Goal: Answer question/provide support: Share knowledge or assist other users

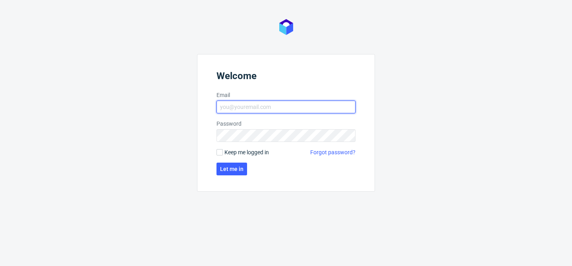
click at [262, 111] on input "Email" at bounding box center [286, 107] width 139 height 13
type input "[PERSON_NAME][EMAIL_ADDRESS][PERSON_NAME][DOMAIN_NAME]"
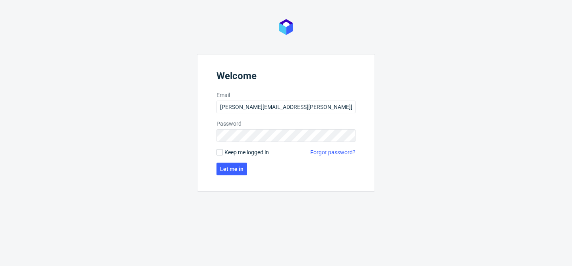
click at [239, 155] on span "Keep me logged in" at bounding box center [247, 152] width 45 height 8
click at [223, 155] on input "Keep me logged in" at bounding box center [220, 152] width 6 height 6
checkbox input "true"
click at [235, 169] on span "Let me in" at bounding box center [231, 169] width 23 height 6
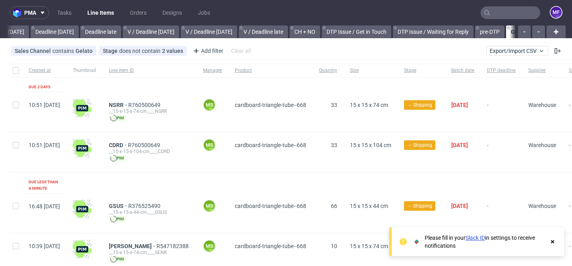
scroll to position [0, 913]
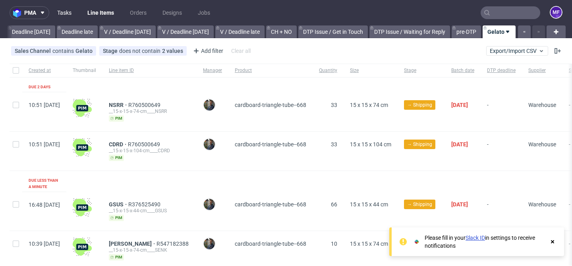
click at [63, 12] on link "Tasks" at bounding box center [64, 12] width 24 height 13
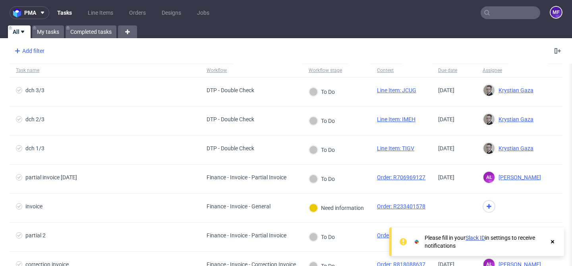
click at [41, 48] on div "Add filter" at bounding box center [28, 51] width 35 height 13
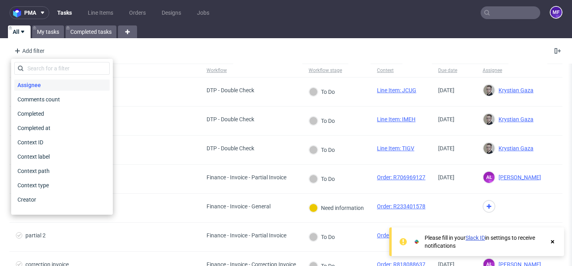
click at [34, 84] on span "Assignee" at bounding box center [29, 85] width 30 height 11
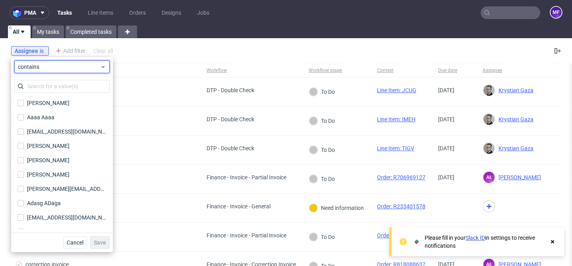
click at [46, 72] on div "contains" at bounding box center [61, 66] width 95 height 13
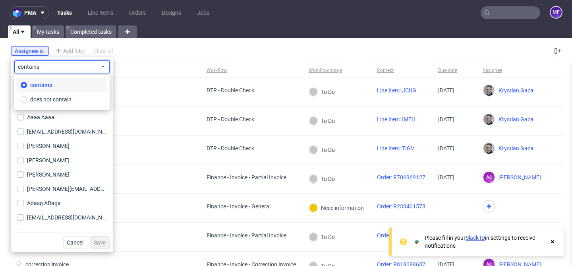
click at [74, 85] on label "contains" at bounding box center [61, 85] width 89 height 14
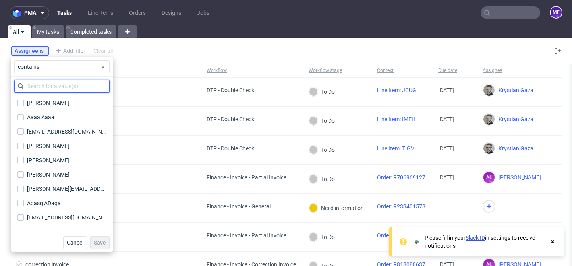
click at [70, 86] on input "text" at bounding box center [61, 86] width 95 height 13
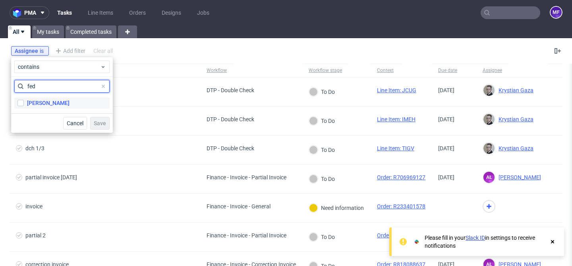
type input "fed"
click at [59, 98] on label "Michał Fedorowicz" at bounding box center [61, 102] width 95 height 11
click at [24, 100] on input "Michał Fedorowicz" at bounding box center [20, 103] width 6 height 6
checkbox input "true"
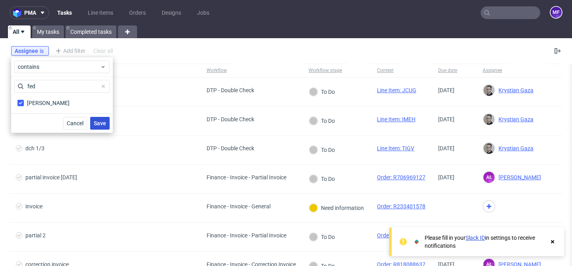
click at [108, 125] on button "Save" at bounding box center [99, 123] width 19 height 13
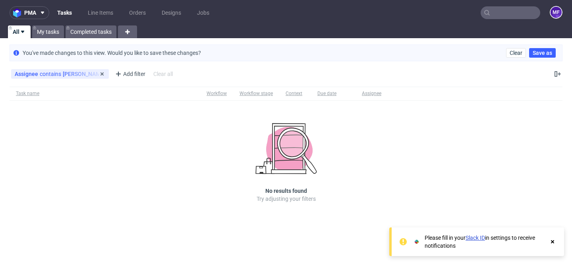
click at [102, 76] on div "Assignee contains Michał Fedorowicz" at bounding box center [60, 74] width 91 height 6
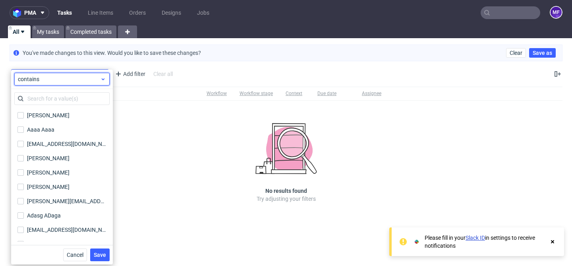
click at [93, 77] on span "contains" at bounding box center [59, 79] width 82 height 8
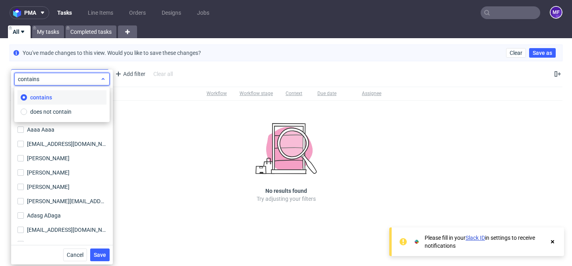
click at [93, 77] on span "contains" at bounding box center [59, 79] width 82 height 8
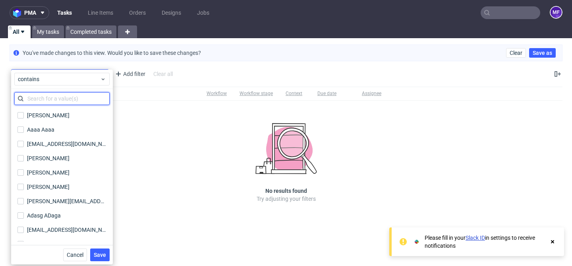
click at [47, 95] on input "text" at bounding box center [61, 98] width 95 height 13
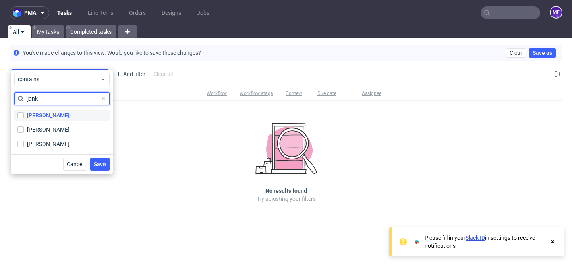
type input "jank"
click at [63, 119] on div "[PERSON_NAME]" at bounding box center [48, 115] width 43 height 8
click at [24, 118] on input "[PERSON_NAME]" at bounding box center [20, 115] width 6 height 6
checkbox input "true"
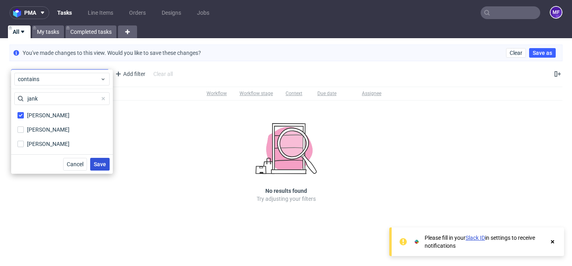
click at [97, 167] on button "Save" at bounding box center [99, 164] width 19 height 13
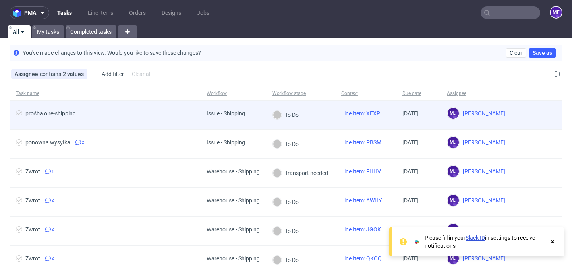
scroll to position [5, 0]
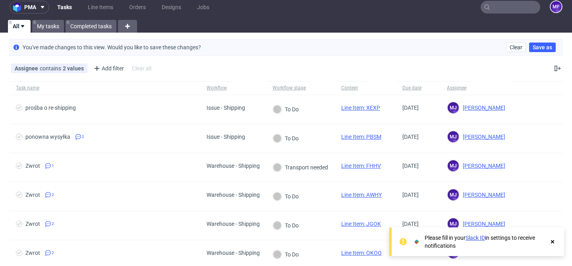
click at [190, 78] on div "pma Tasks Line Items Orders Designs Jobs MF All My tasks Completed tasks You've…" at bounding box center [286, 133] width 572 height 266
click at [554, 244] on icon at bounding box center [552, 242] width 7 height 6
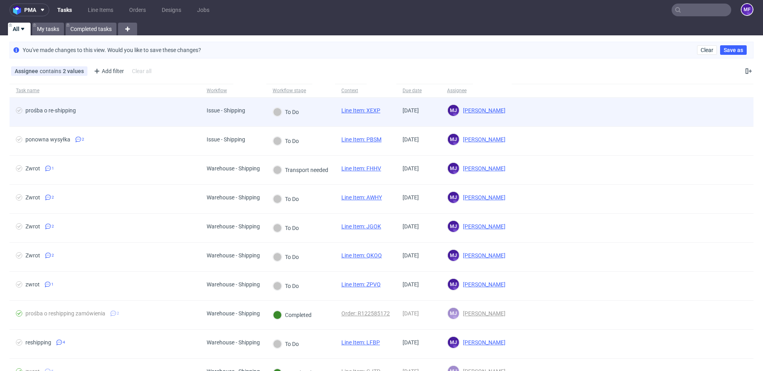
scroll to position [4, 0]
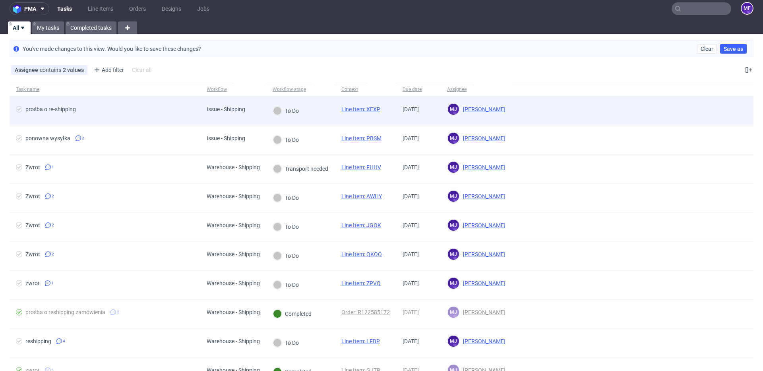
click at [238, 115] on span "Issue - Shipping" at bounding box center [226, 111] width 39 height 10
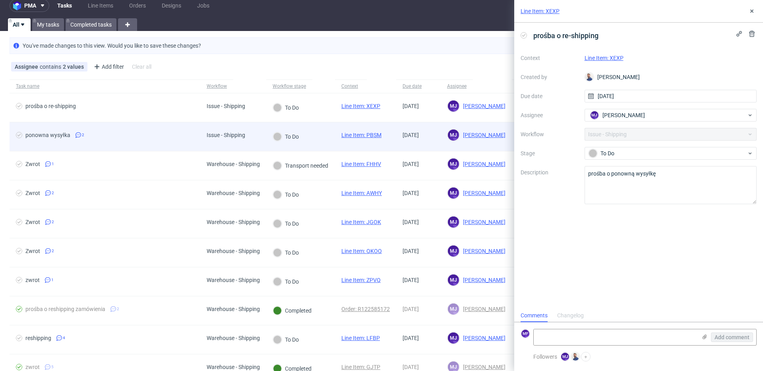
scroll to position [8, 0]
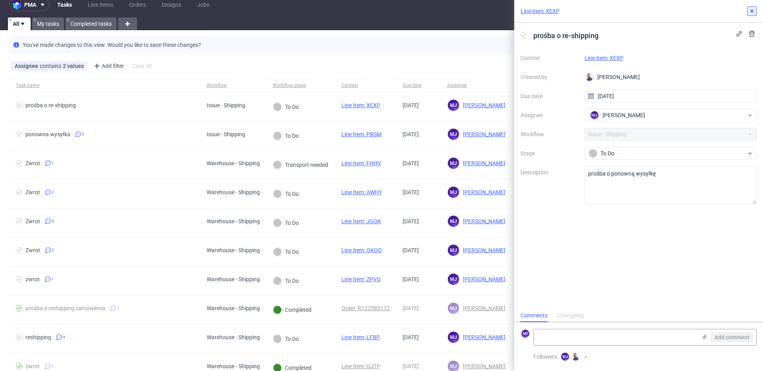
click at [572, 14] on button at bounding box center [752, 11] width 10 height 10
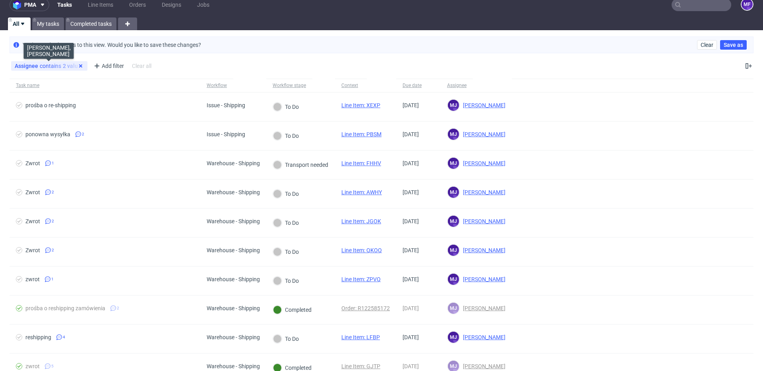
click at [80, 66] on use at bounding box center [80, 65] width 3 height 3
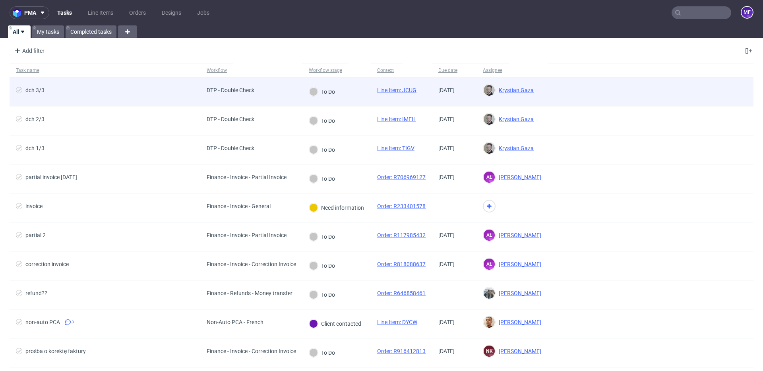
scroll to position [0, 0]
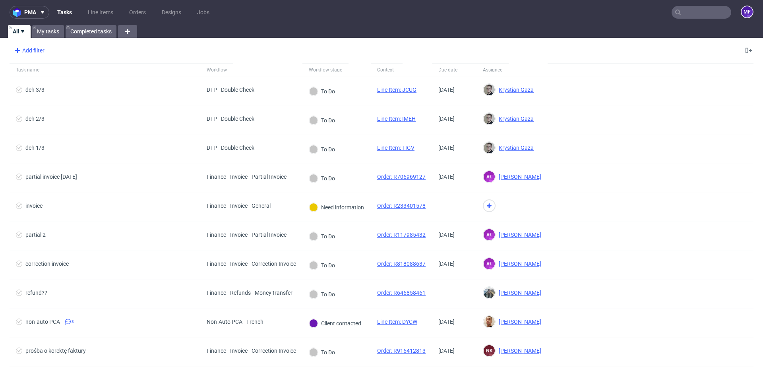
click at [36, 51] on div "Add filter" at bounding box center [28, 50] width 35 height 13
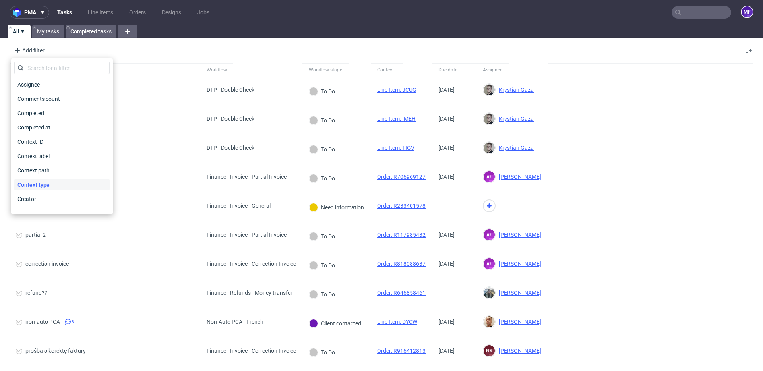
scroll to position [81, 0]
click at [49, 189] on div "Workflow" at bounding box center [61, 189] width 95 height 11
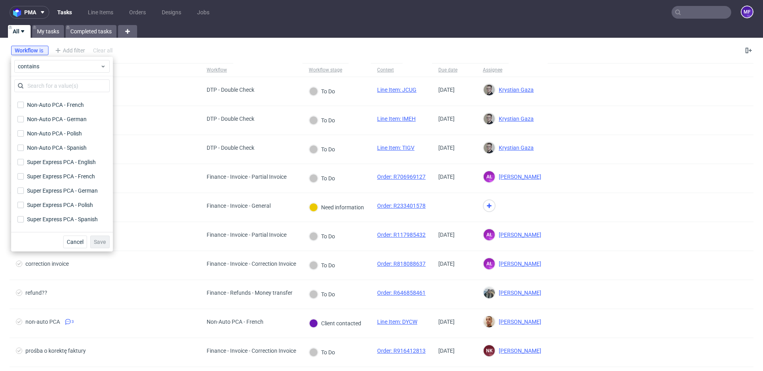
scroll to position [367, 0]
click at [136, 58] on div "Workflow is Add filter Hide filters Clear all" at bounding box center [381, 50] width 763 height 19
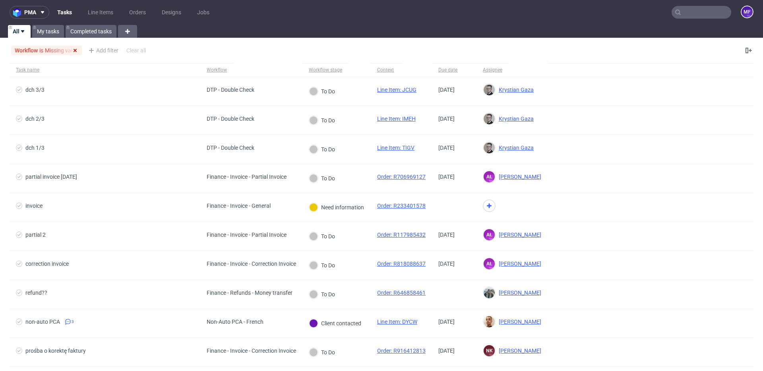
click at [76, 50] on icon at bounding box center [75, 50] width 6 height 6
click at [24, 49] on div "Add filter" at bounding box center [28, 50] width 35 height 13
click at [31, 48] on div "Add filter" at bounding box center [28, 50] width 35 height 13
click at [21, 45] on div "Add filter" at bounding box center [28, 50] width 35 height 13
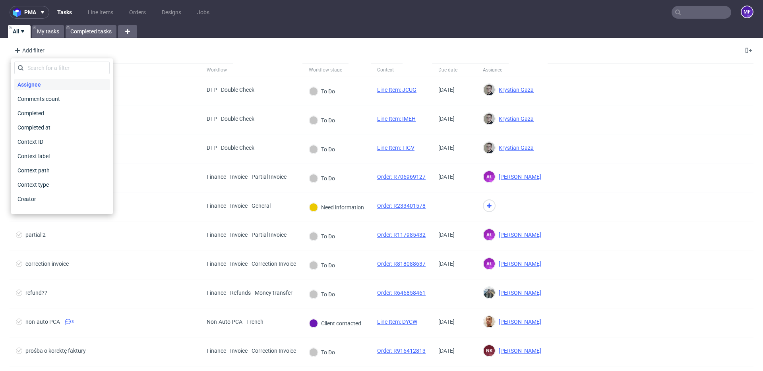
click at [33, 80] on span "Assignee" at bounding box center [29, 84] width 30 height 11
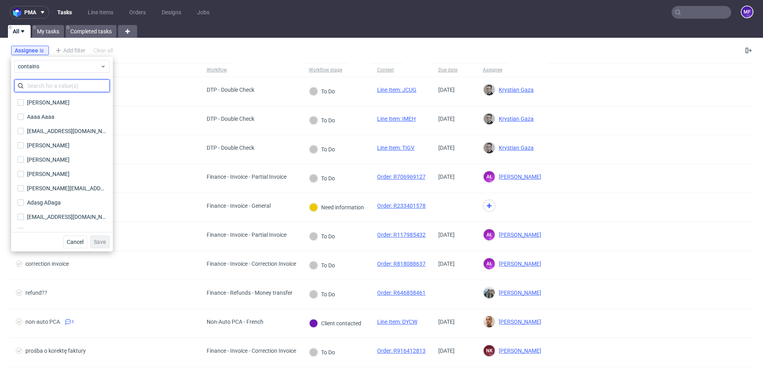
click at [48, 89] on input "text" at bounding box center [61, 86] width 95 height 13
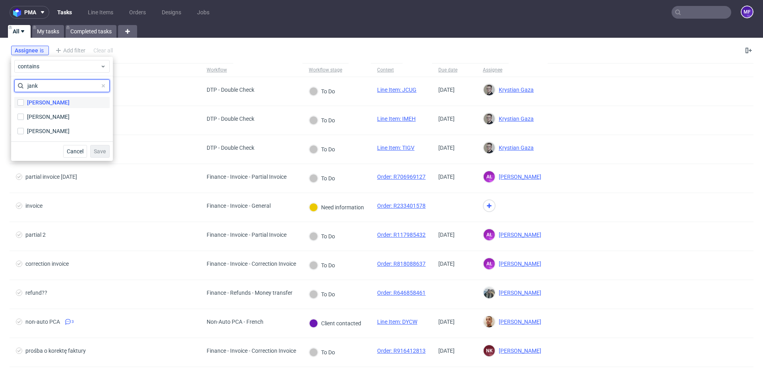
type input "jank"
click at [60, 106] on div "[PERSON_NAME]" at bounding box center [48, 103] width 43 height 8
click at [24, 106] on input "[PERSON_NAME]" at bounding box center [20, 102] width 6 height 6
checkbox input "true"
click at [97, 153] on span "Save" at bounding box center [100, 152] width 12 height 6
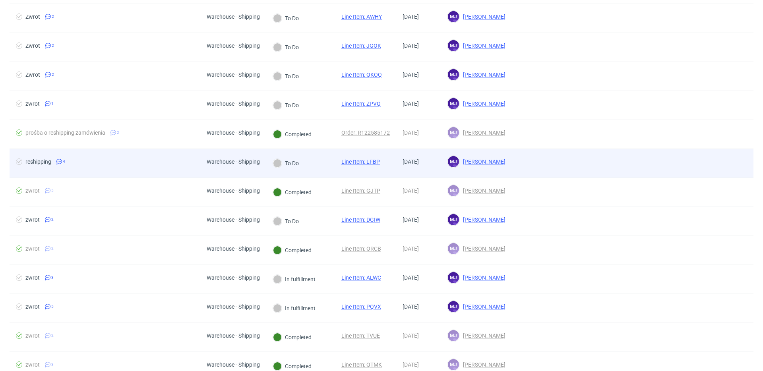
scroll to position [0, 0]
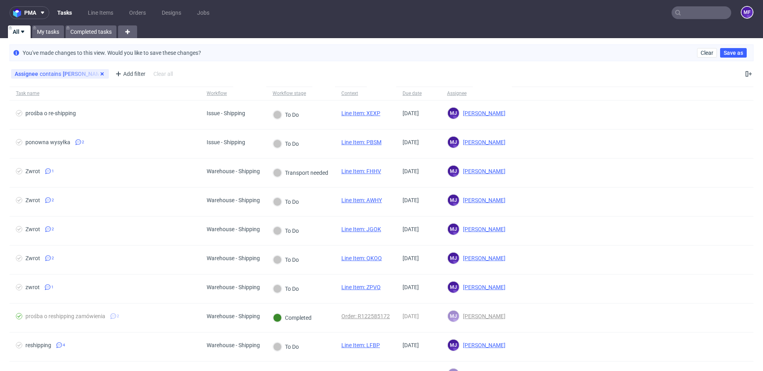
click at [105, 75] on icon at bounding box center [102, 74] width 6 height 6
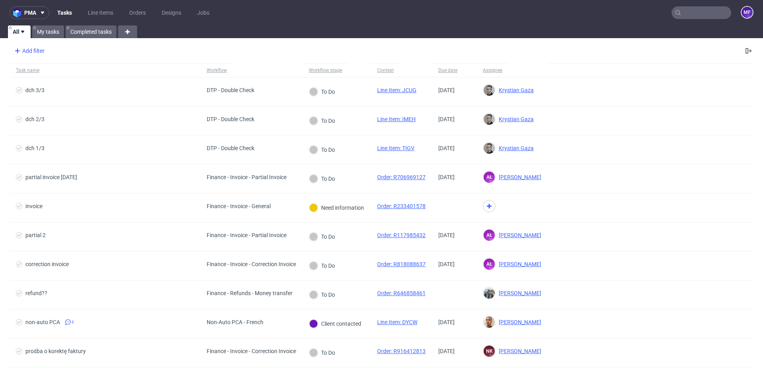
click at [31, 52] on div "Add filter" at bounding box center [28, 51] width 35 height 13
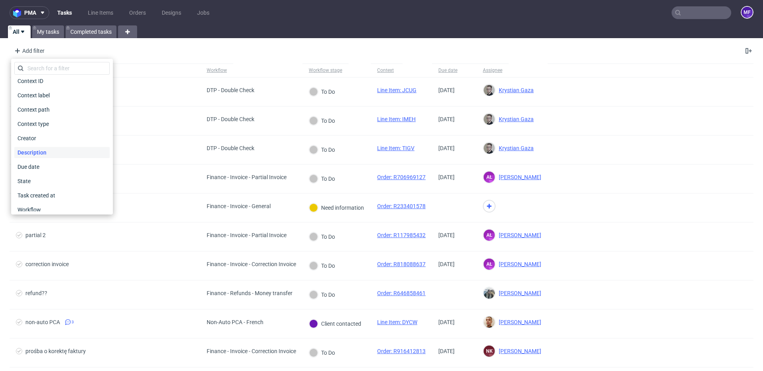
scroll to position [81, 0]
click at [55, 192] on div "Workflow" at bounding box center [61, 189] width 95 height 11
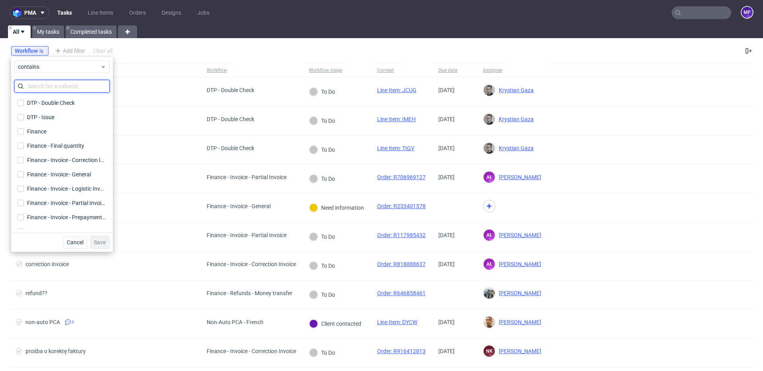
click at [33, 87] on input "text" at bounding box center [61, 86] width 95 height 13
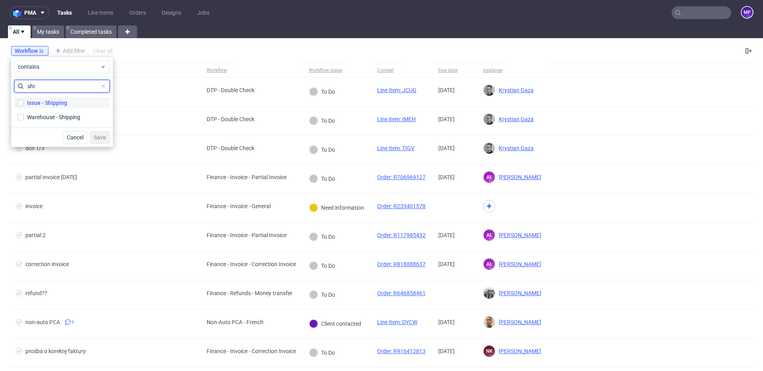
type input "shi"
click at [26, 104] on label "Issue - Shipping" at bounding box center [61, 102] width 95 height 11
click at [24, 104] on input "Issue - Shipping" at bounding box center [20, 103] width 6 height 6
checkbox input "true"
click at [22, 116] on input "Warehouse - Shipping" at bounding box center [20, 117] width 6 height 6
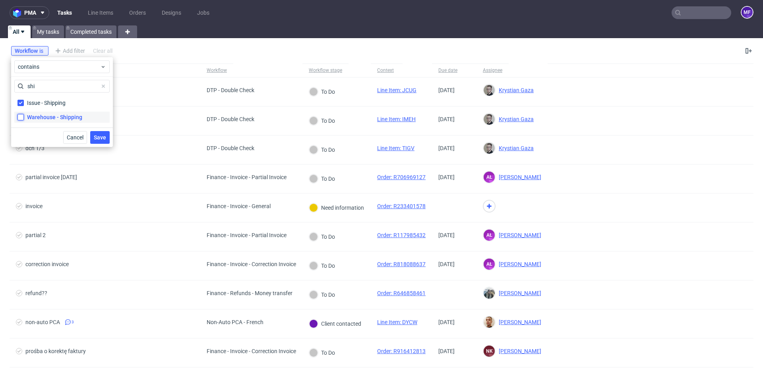
checkbox input "true"
click at [104, 142] on button "Save" at bounding box center [99, 137] width 19 height 13
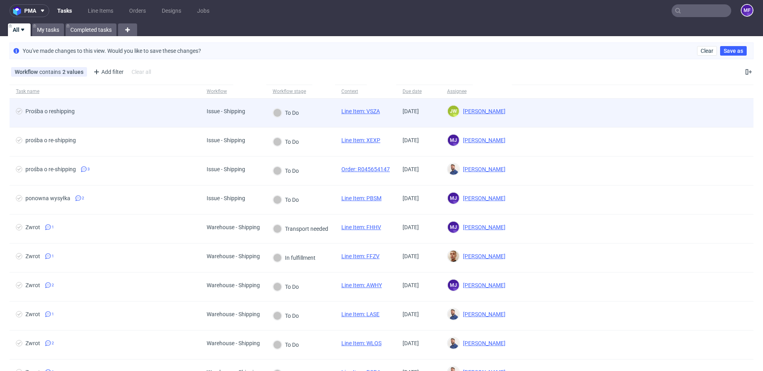
scroll to position [0, 0]
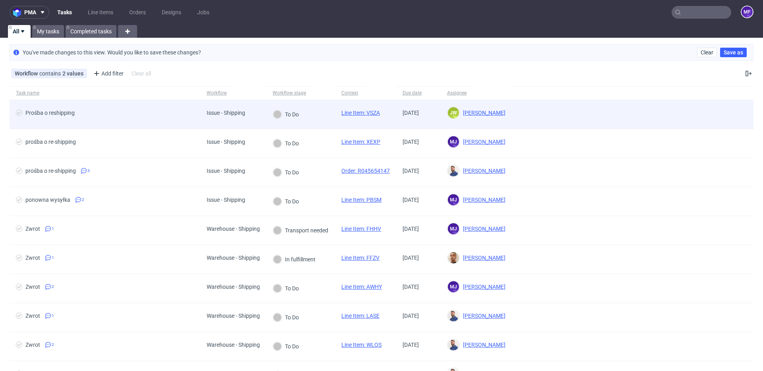
click at [173, 109] on div "Prośba o reshipping" at bounding box center [105, 114] width 191 height 29
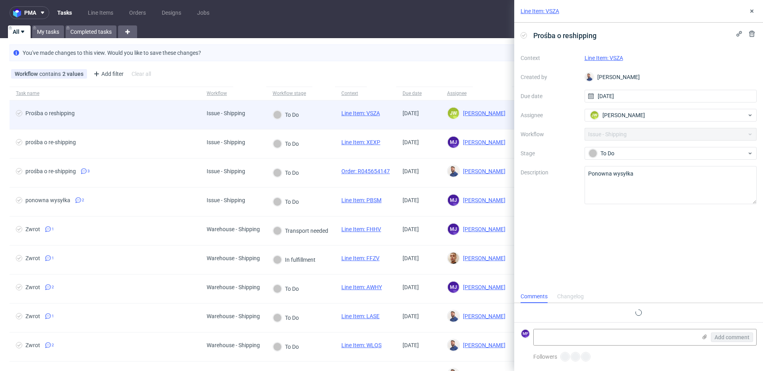
scroll to position [6, 0]
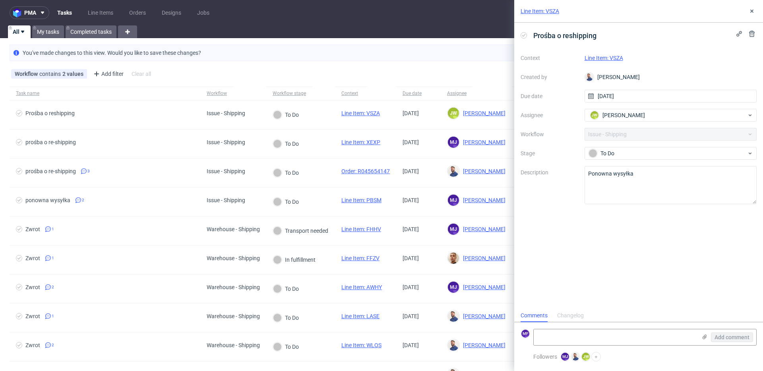
click at [572, 59] on link "Line Item: VSZA" at bounding box center [604, 58] width 39 height 6
click at [572, 14] on button at bounding box center [752, 11] width 10 height 10
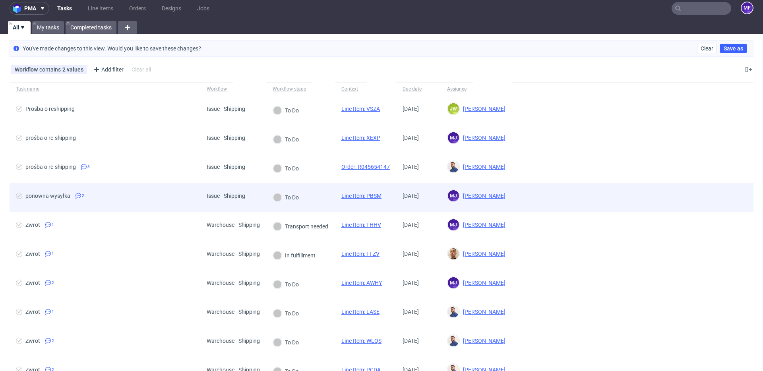
scroll to position [5, 0]
click at [373, 195] on link "Line Item: PBSM" at bounding box center [361, 195] width 40 height 6
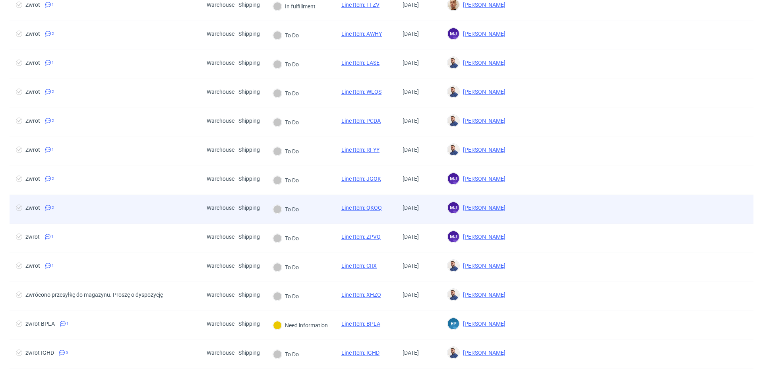
scroll to position [251, 0]
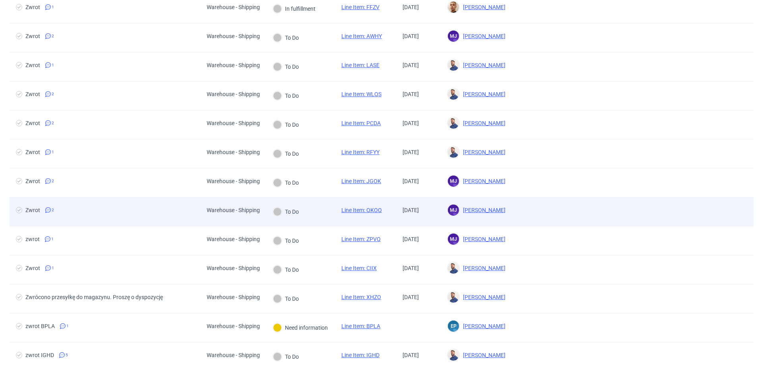
click at [378, 211] on link "Line Item: QKOQ" at bounding box center [361, 210] width 41 height 6
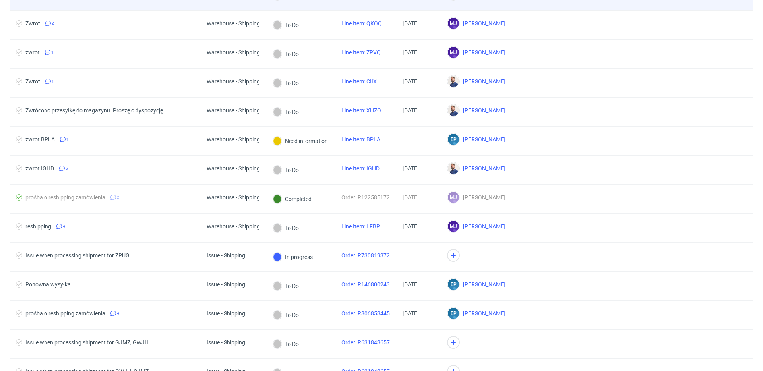
scroll to position [439, 0]
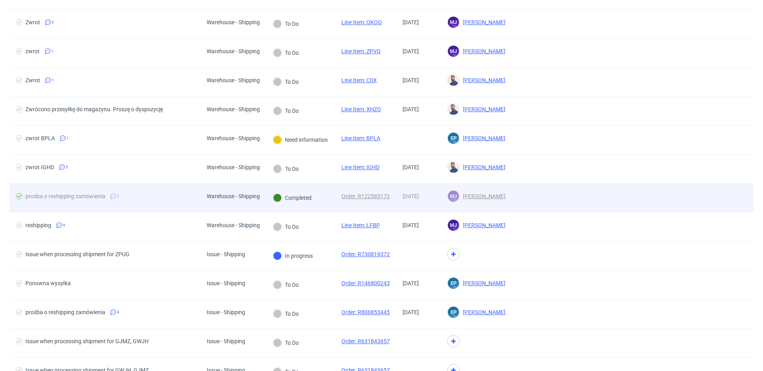
click at [119, 202] on span "prośba o reshipping zamówienia 2" at bounding box center [105, 198] width 178 height 10
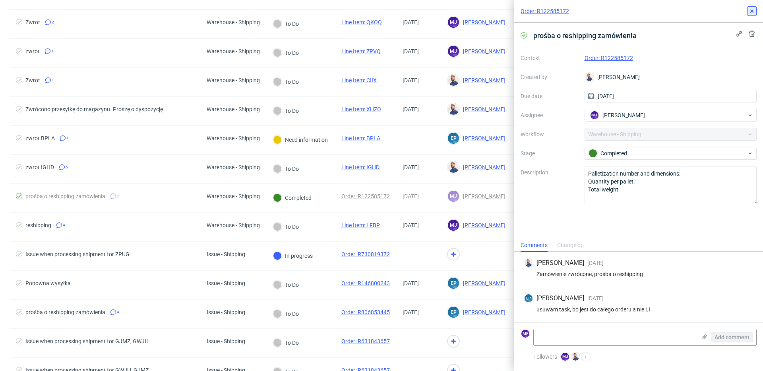
click at [572, 13] on icon at bounding box center [752, 11] width 6 height 6
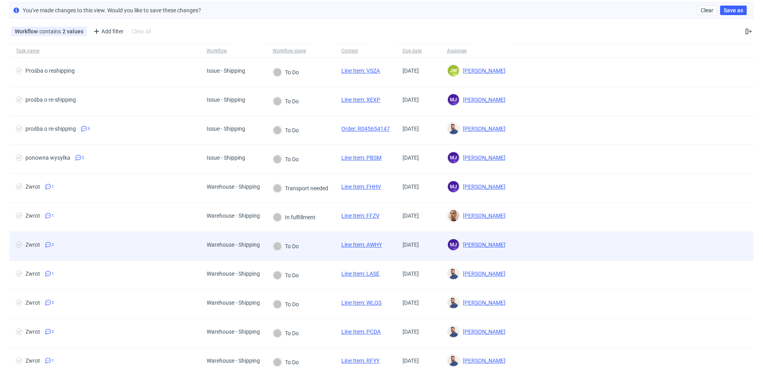
scroll to position [45, 0]
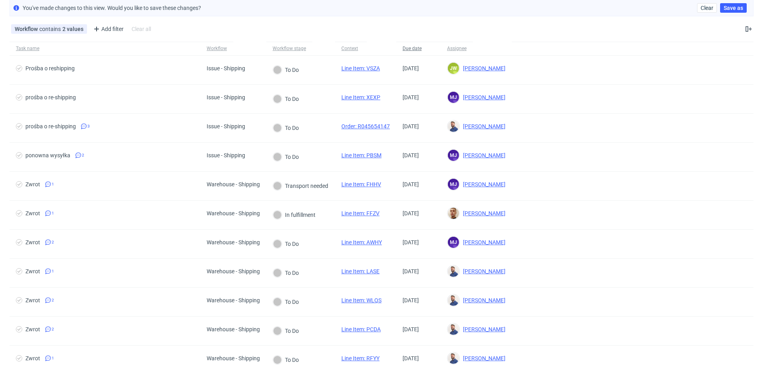
click at [413, 49] on span "Due date" at bounding box center [419, 48] width 32 height 7
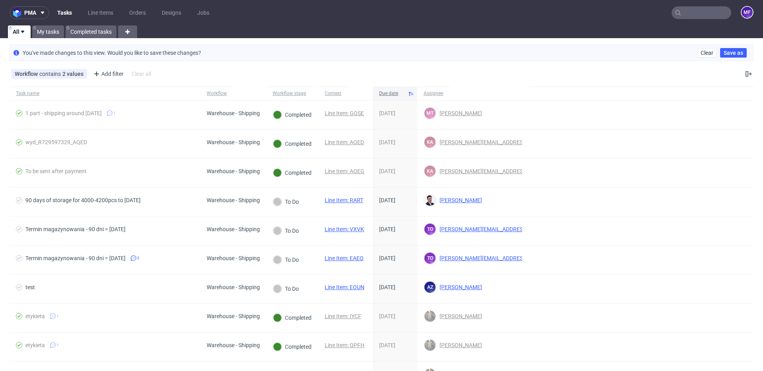
click at [390, 91] on span "Due date" at bounding box center [391, 93] width 25 height 7
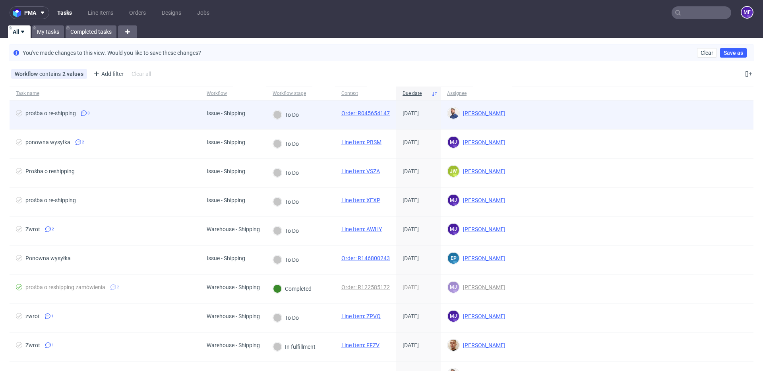
click at [84, 112] on icon at bounding box center [84, 113] width 6 height 6
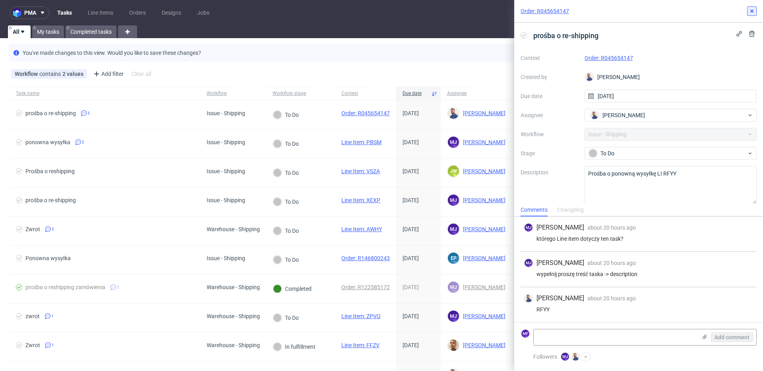
click at [572, 11] on icon at bounding box center [752, 11] width 6 height 6
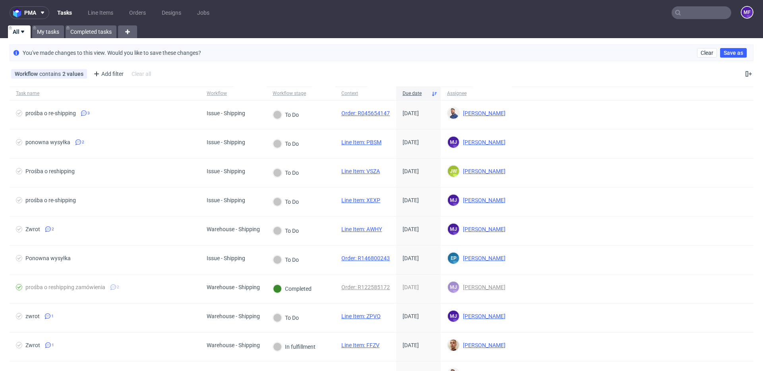
scroll to position [2, 0]
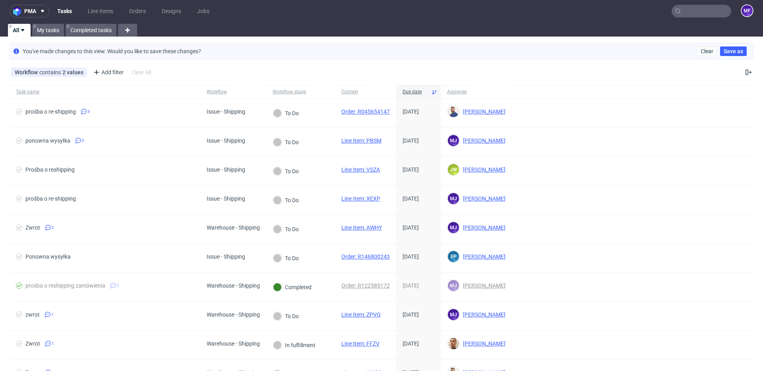
click at [465, 66] on div "Workflow contains 2 values Issue - Shipping, Warehouse - Shipping Add filter Hi…" at bounding box center [381, 72] width 763 height 19
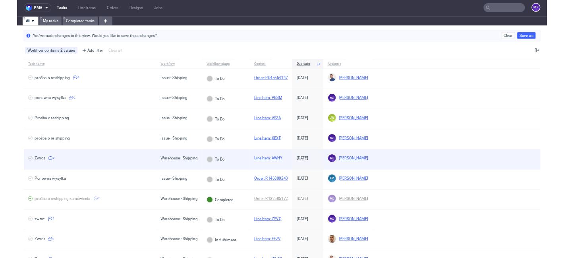
scroll to position [0, 0]
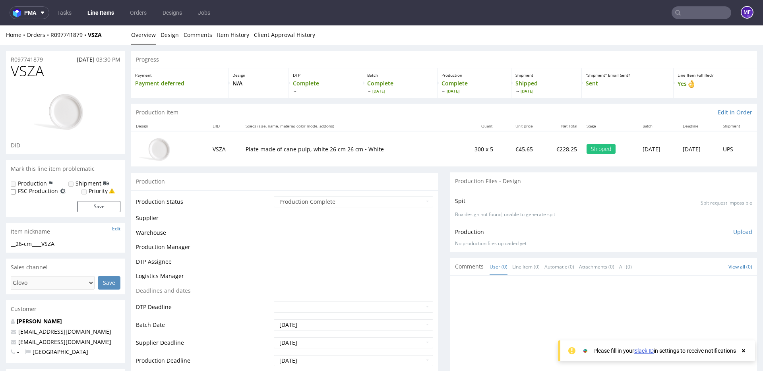
scroll to position [1, 0]
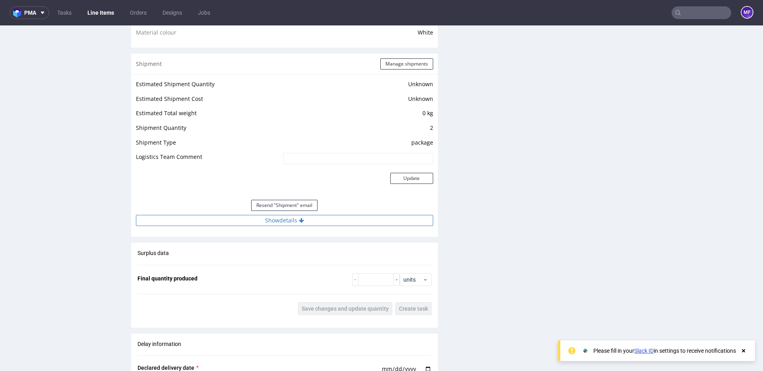
click at [291, 222] on button "Show details" at bounding box center [284, 220] width 297 height 11
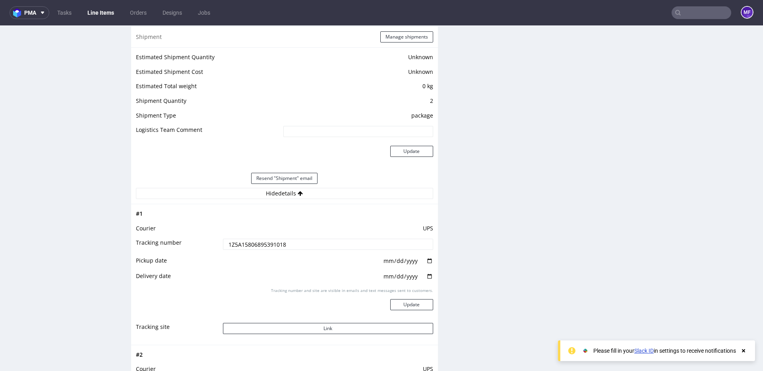
scroll to position [674, 0]
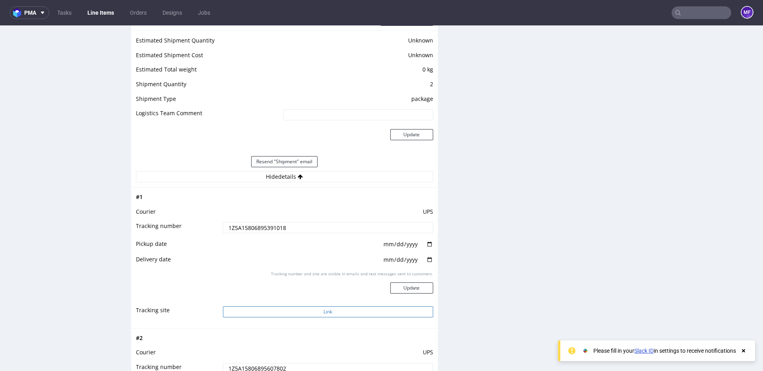
click at [326, 315] on button "Link" at bounding box center [328, 311] width 210 height 11
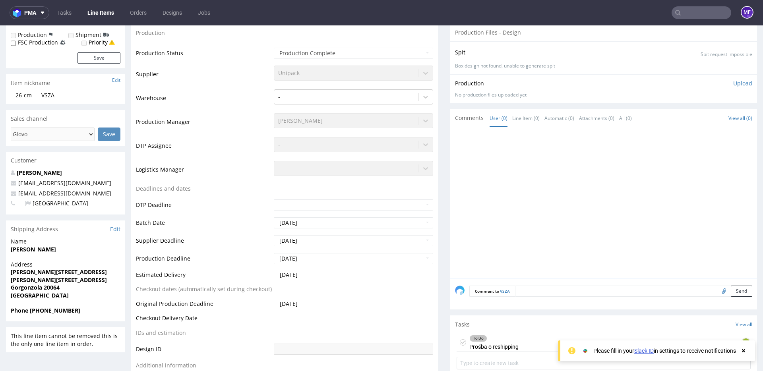
scroll to position [155, 0]
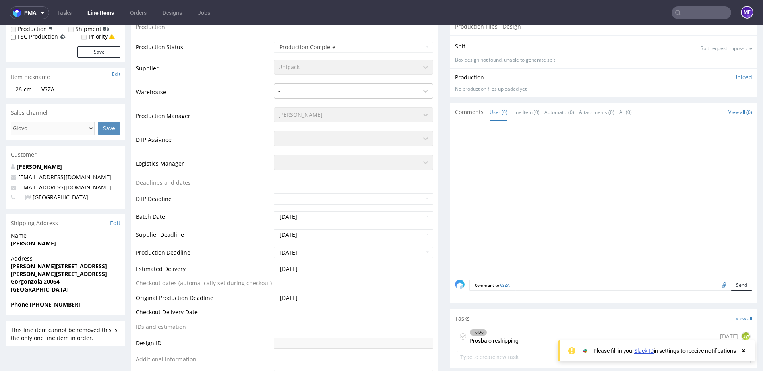
click at [508, 340] on div "To Do Prośba o reshipping" at bounding box center [493, 337] width 49 height 18
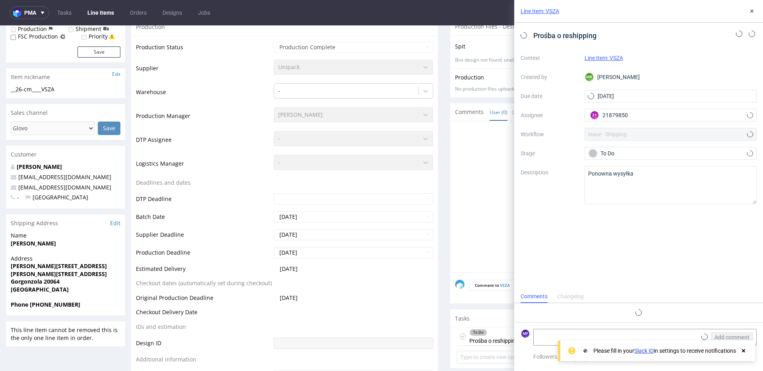
scroll to position [6, 0]
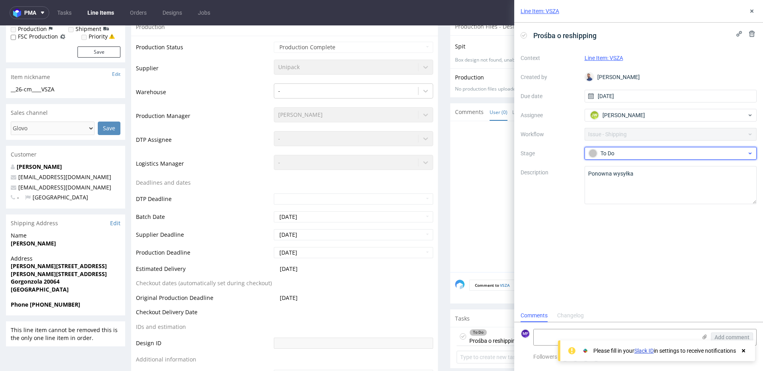
click at [749, 157] on div "To Do" at bounding box center [671, 153] width 173 height 13
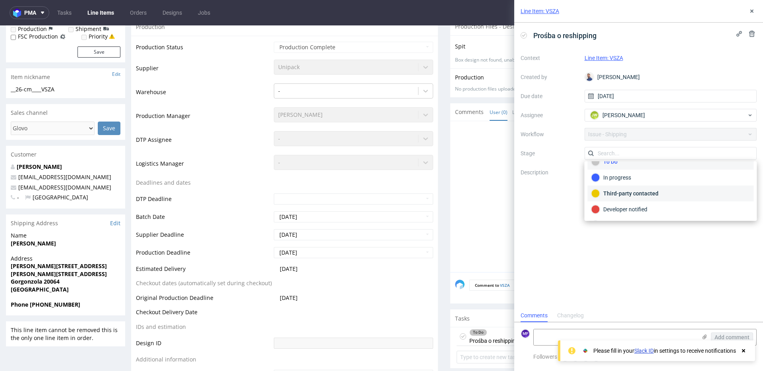
scroll to position [0, 0]
click at [464, 195] on div at bounding box center [606, 199] width 302 height 146
click at [755, 12] on button at bounding box center [752, 11] width 10 height 10
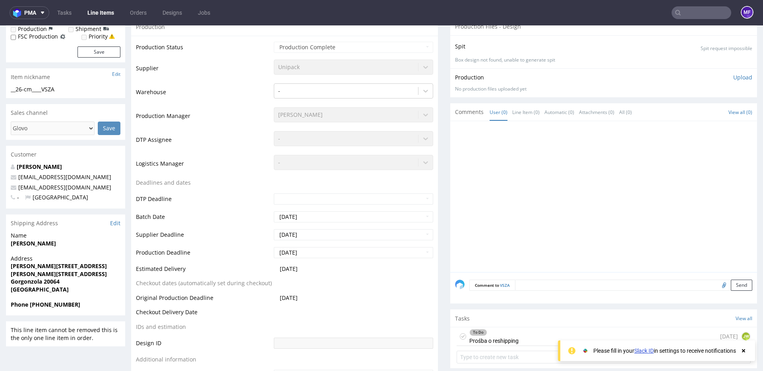
click at [46, 267] on strong "Piazza Giovanni XXIII, 12" at bounding box center [59, 266] width 96 height 8
click at [66, 260] on span "Address" at bounding box center [66, 259] width 110 height 8
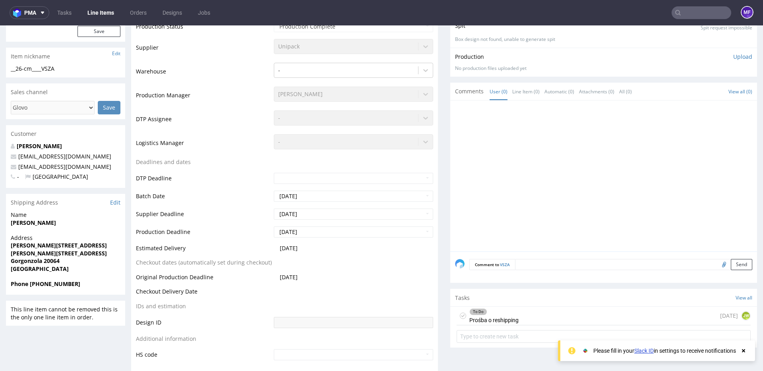
scroll to position [175, 0]
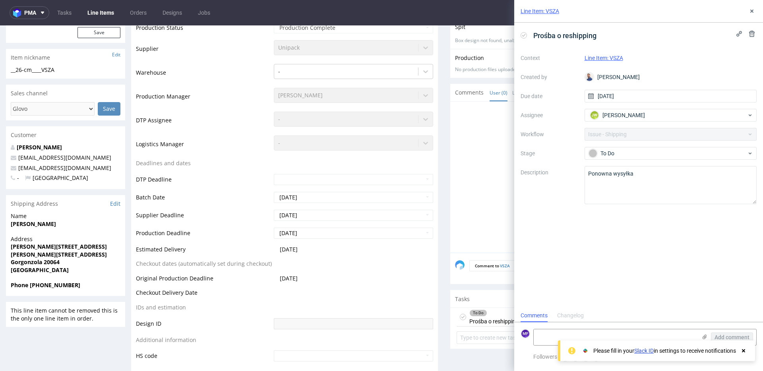
scroll to position [6, 0]
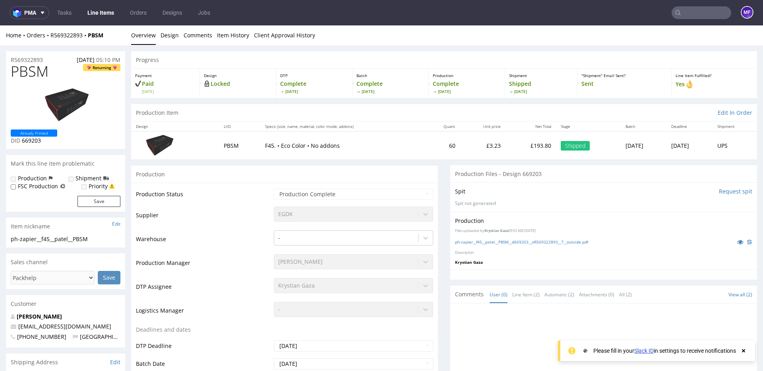
click at [28, 74] on span "PBSM" at bounding box center [30, 72] width 38 height 16
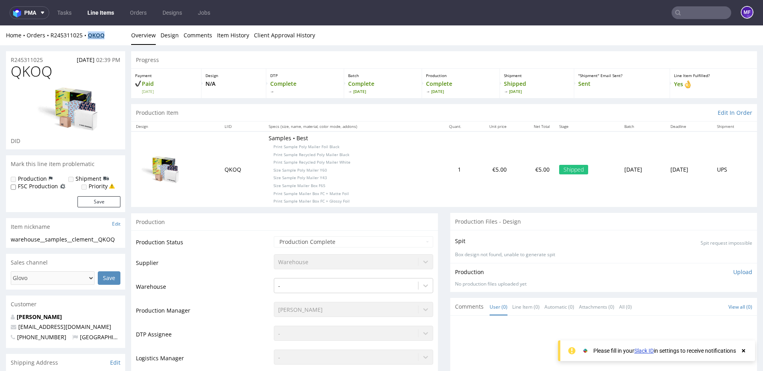
drag, startPoint x: 107, startPoint y: 37, endPoint x: 89, endPoint y: 36, distance: 17.5
click at [89, 36] on div "Home Orders R245311025 QKOQ" at bounding box center [65, 35] width 119 height 8
copy strong "QKOQ"
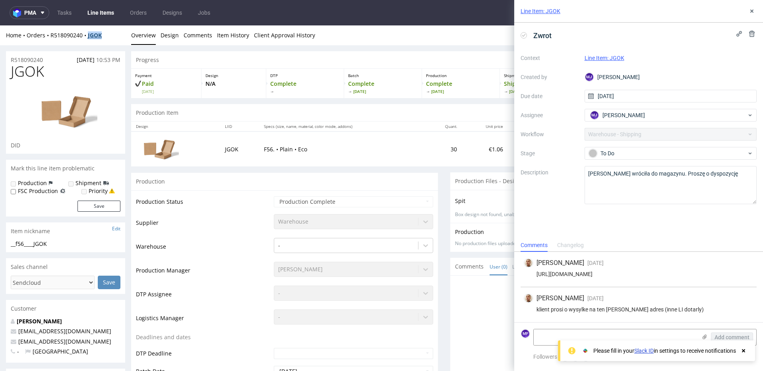
drag, startPoint x: 106, startPoint y: 36, endPoint x: 89, endPoint y: 36, distance: 16.3
click at [89, 36] on div "Home Orders R518090240 JGOK" at bounding box center [65, 35] width 119 height 8
copy strong "JGOK"
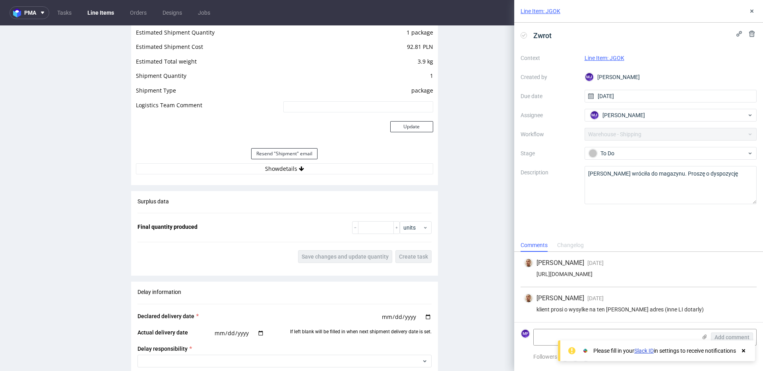
scroll to position [808, 0]
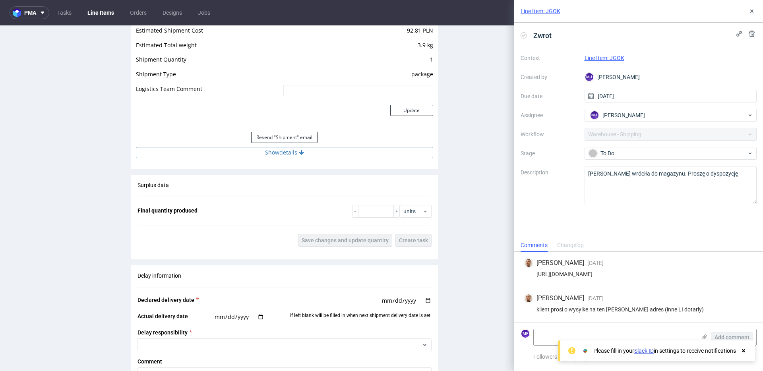
click at [280, 154] on button "Show details" at bounding box center [284, 152] width 297 height 11
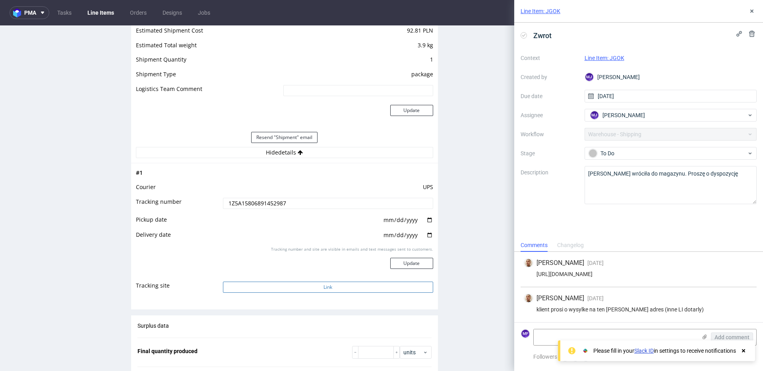
click at [308, 266] on button "Link" at bounding box center [328, 287] width 210 height 11
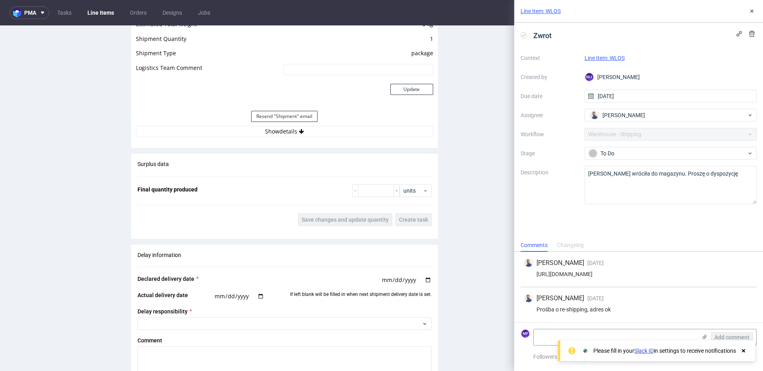
scroll to position [704, 0]
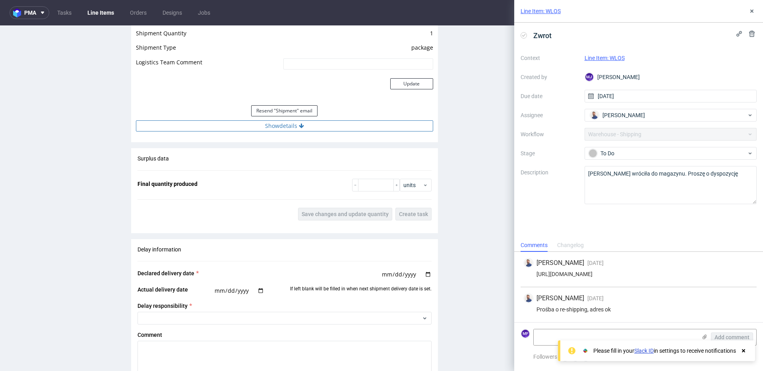
click at [289, 129] on button "Show details" at bounding box center [284, 125] width 297 height 11
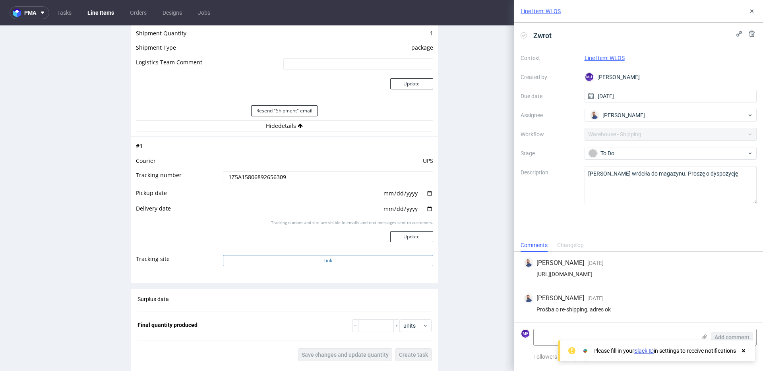
click at [328, 260] on button "Link" at bounding box center [328, 260] width 210 height 11
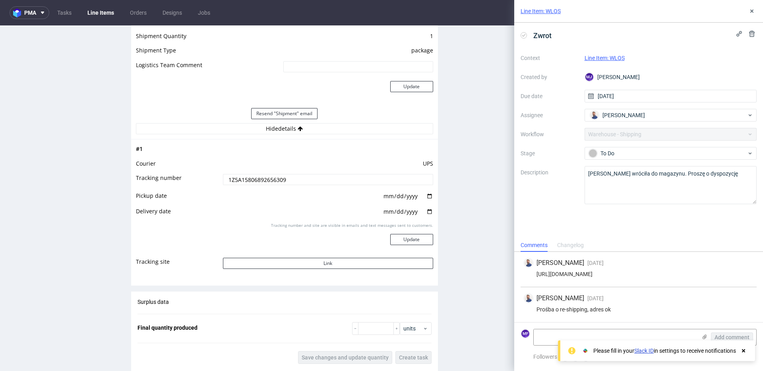
click at [451, 214] on div "Production Files - Design Spit Spit request impossible Box design not found, un…" at bounding box center [603, 68] width 307 height 1234
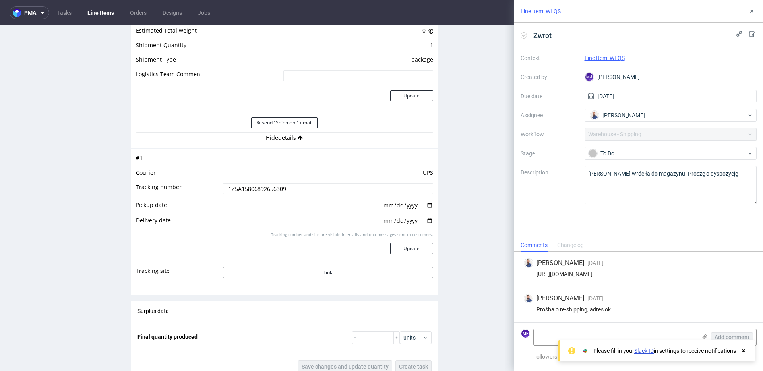
scroll to position [694, 0]
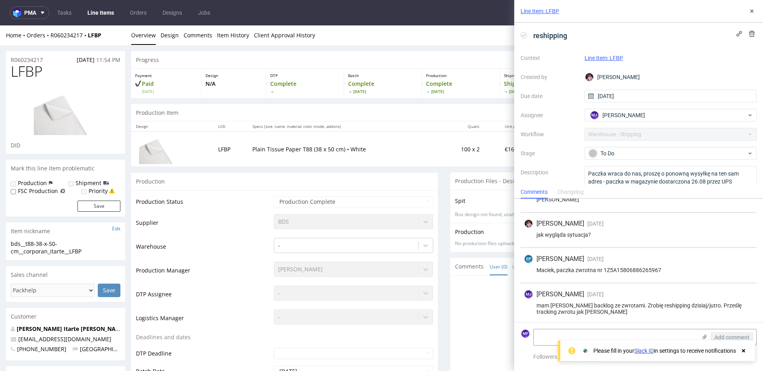
scroll to position [24, 0]
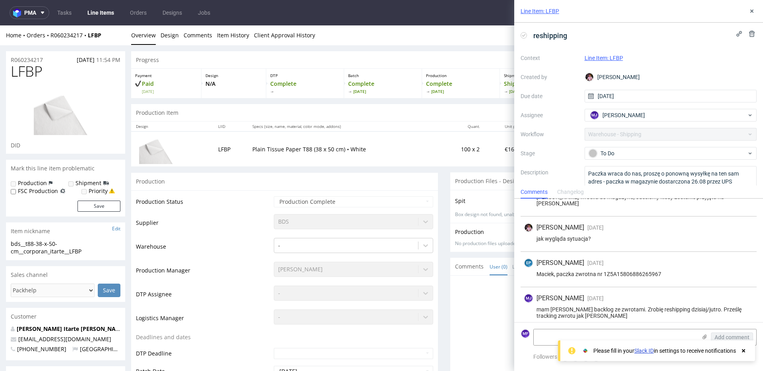
click at [387, 139] on td "Plain Tissue Paper T88 (38 x 50 cm) • White" at bounding box center [344, 149] width 193 height 35
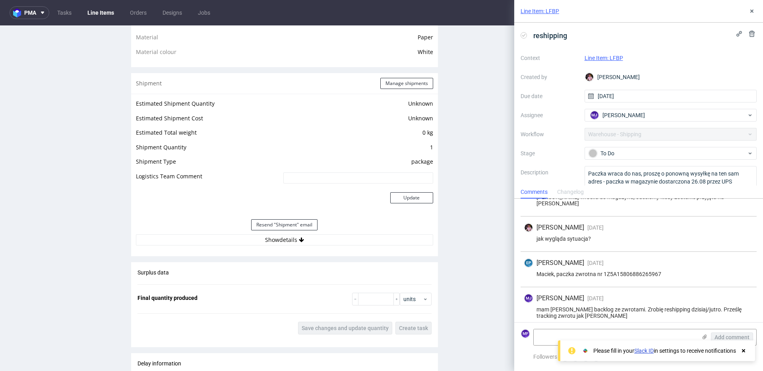
scroll to position [612, 0]
click at [288, 238] on button "Show details" at bounding box center [284, 238] width 297 height 11
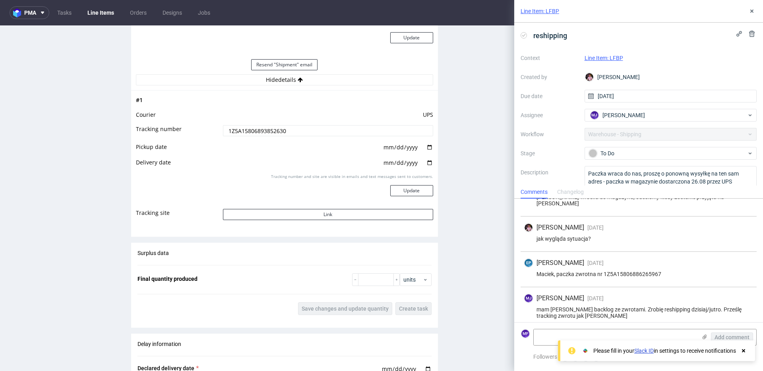
scroll to position [764, 0]
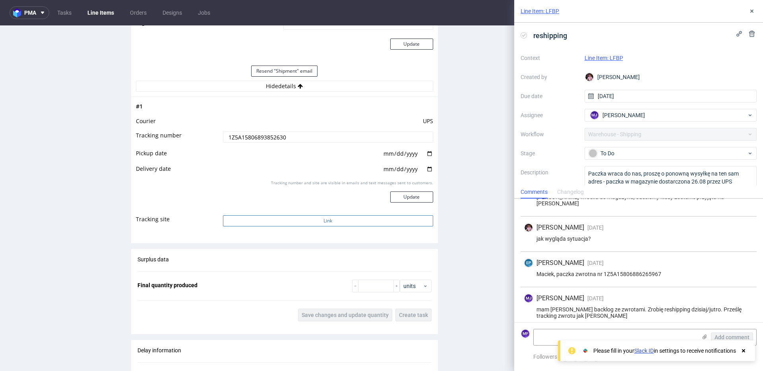
click at [304, 218] on button "Link" at bounding box center [328, 220] width 210 height 11
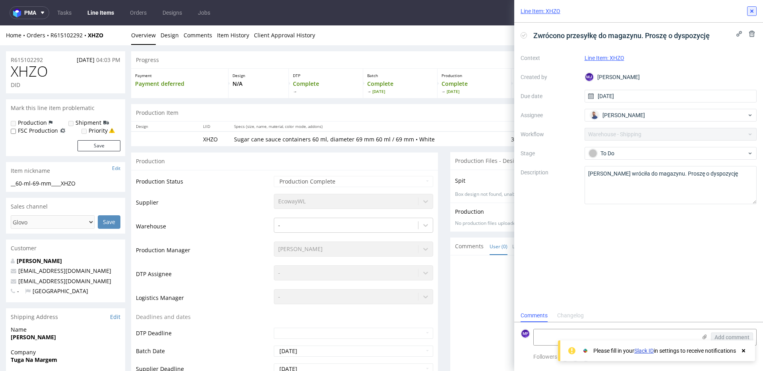
click at [572, 14] on button at bounding box center [752, 11] width 10 height 10
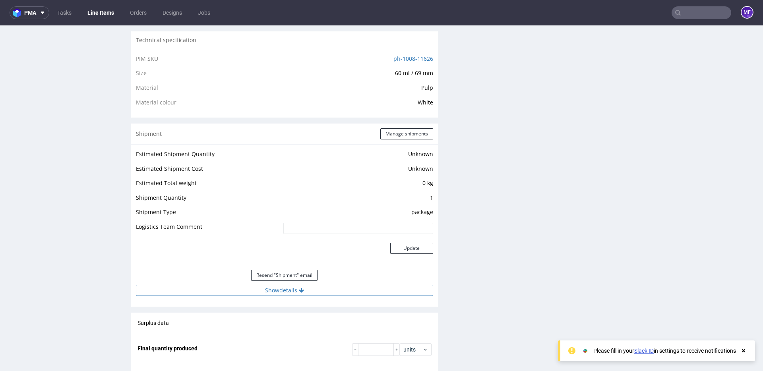
scroll to position [541, 0]
click at [304, 266] on button "Show details" at bounding box center [284, 289] width 297 height 11
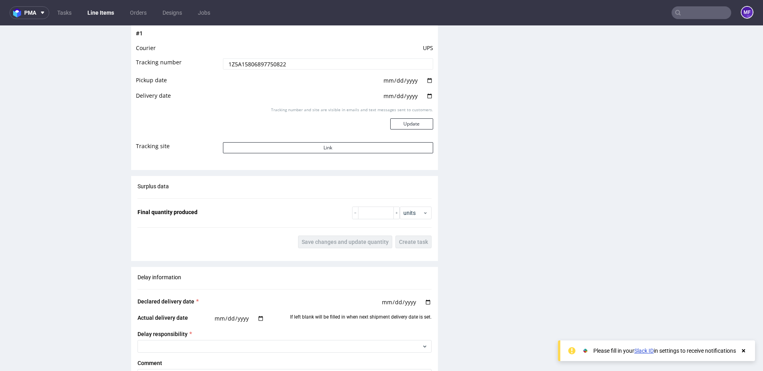
scroll to position [814, 0]
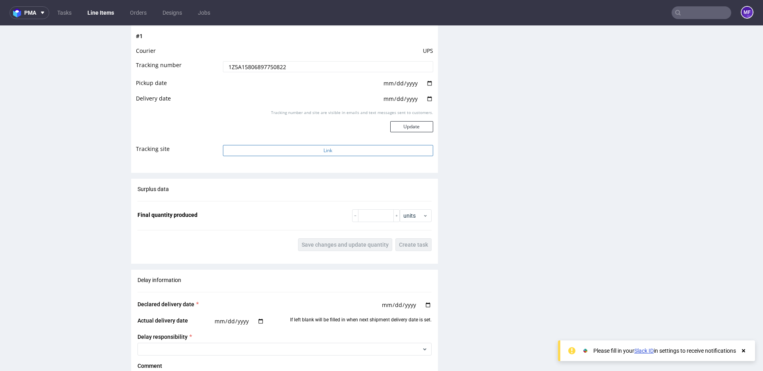
click at [322, 153] on button "Link" at bounding box center [328, 150] width 210 height 11
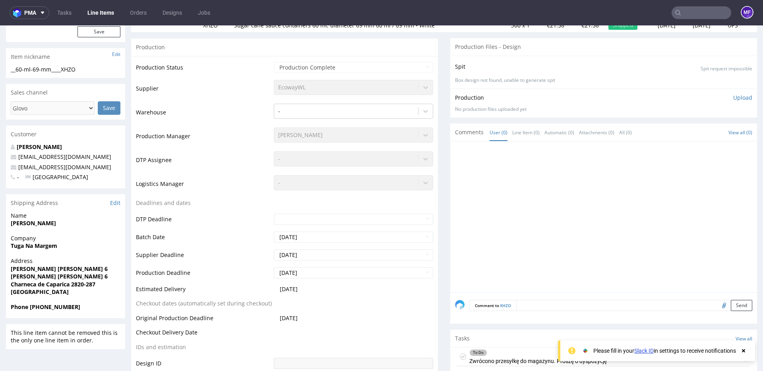
scroll to position [115, 0]
click at [512, 266] on div "To Do" at bounding box center [538, 352] width 137 height 6
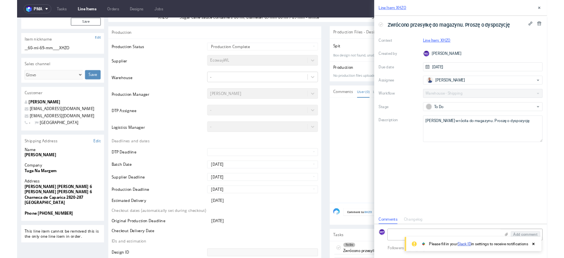
scroll to position [6, 0]
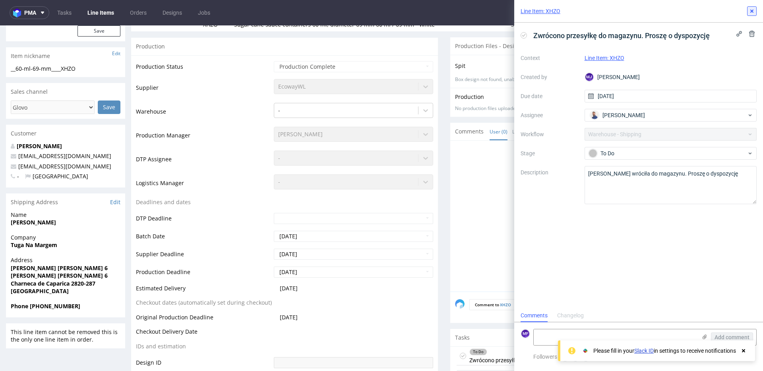
click at [572, 15] on button at bounding box center [752, 11] width 10 height 10
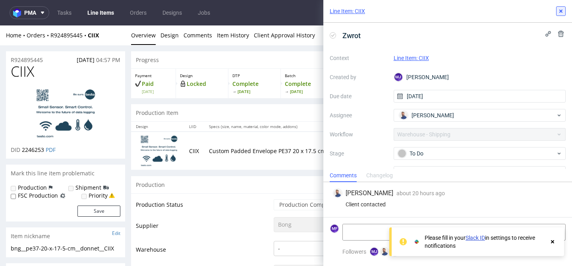
click at [562, 12] on icon at bounding box center [561, 11] width 6 height 6
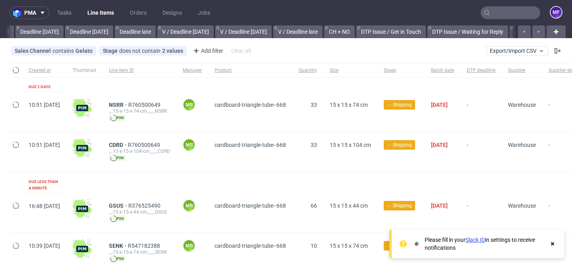
scroll to position [0, 913]
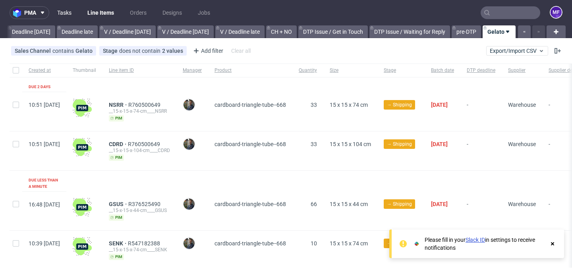
click at [69, 17] on link "Tasks" at bounding box center [64, 12] width 24 height 13
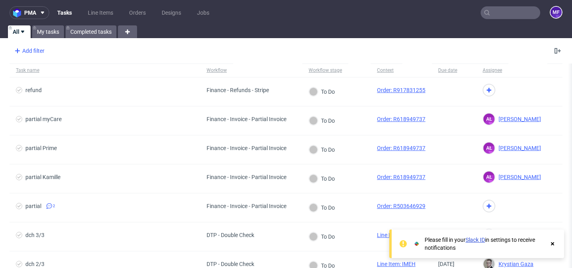
click at [39, 48] on div "Add filter" at bounding box center [28, 51] width 35 height 13
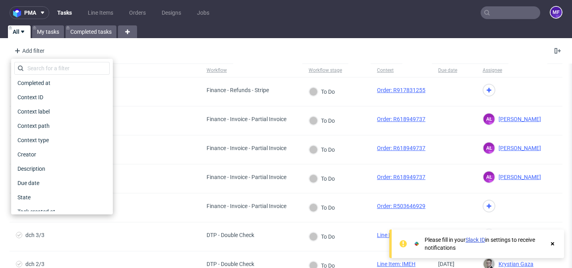
scroll to position [81, 0]
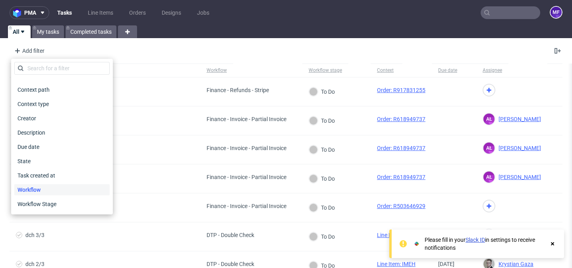
click at [59, 192] on div "Workflow" at bounding box center [61, 189] width 95 height 11
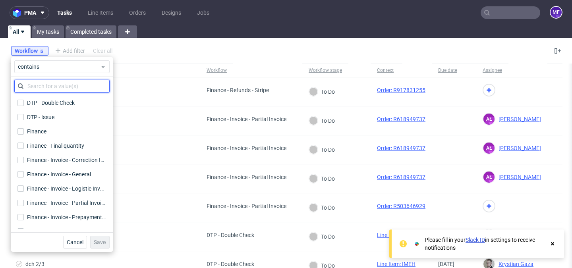
click at [48, 85] on input "text" at bounding box center [61, 86] width 95 height 13
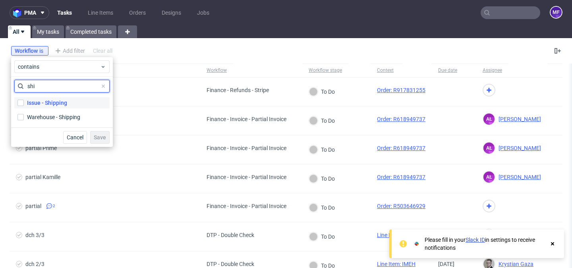
type input "shi"
click at [29, 105] on div "Issue - Shipping" at bounding box center [47, 103] width 40 height 8
click at [24, 105] on input "Issue - Shipping" at bounding box center [20, 103] width 6 height 6
checkbox input "true"
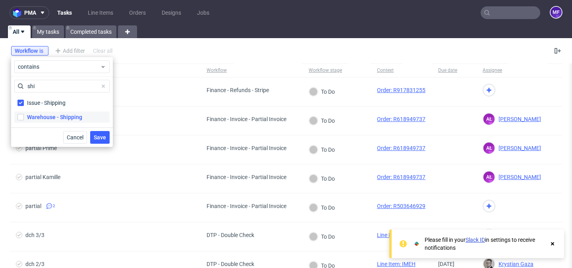
click at [29, 118] on div "Warehouse - Shipping" at bounding box center [54, 117] width 55 height 8
click at [24, 118] on input "Warehouse - Shipping" at bounding box center [20, 117] width 6 height 6
checkbox input "true"
click at [107, 138] on button "Save" at bounding box center [99, 137] width 19 height 13
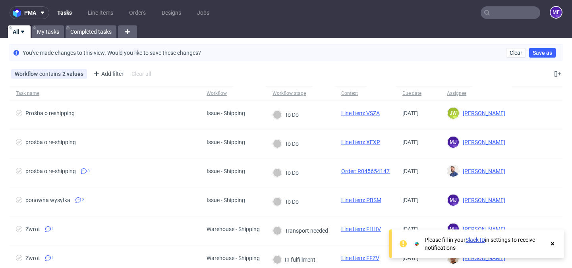
click at [293, 75] on div "Workflow contains 2 values Issue - Shipping, Warehouse - Shipping Add filter Hi…" at bounding box center [286, 73] width 572 height 19
click at [287, 19] on nav "pma Tasks Line Items Orders Designs Jobs MF" at bounding box center [286, 12] width 572 height 25
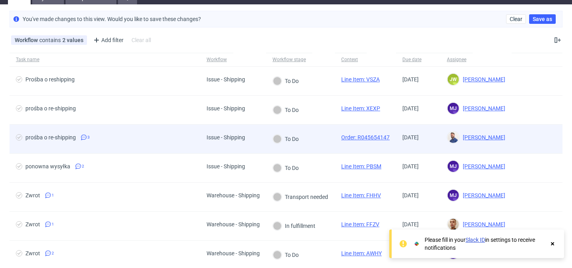
scroll to position [0, 0]
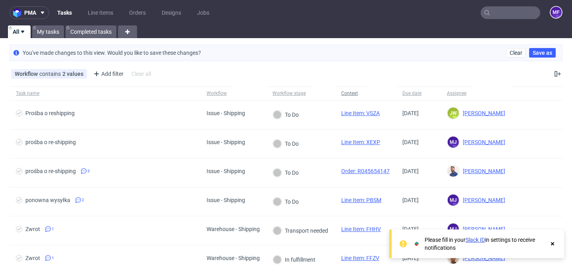
click at [361, 94] on div "Context" at bounding box center [350, 93] width 19 height 6
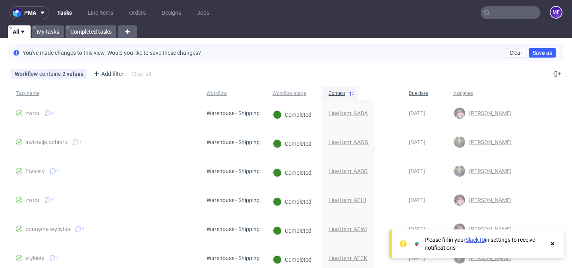
click at [413, 97] on div "Due date" at bounding box center [425, 94] width 45 height 14
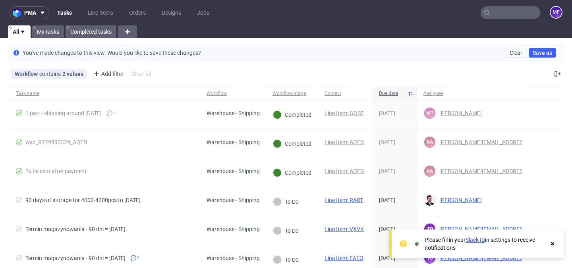
click at [409, 96] on icon at bounding box center [411, 94] width 6 height 6
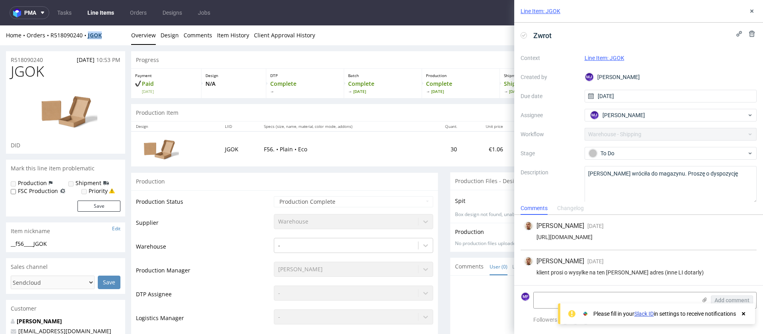
drag, startPoint x: 106, startPoint y: 36, endPoint x: 91, endPoint y: 36, distance: 15.1
click at [91, 36] on div "Home Orders R518090240 JGOK" at bounding box center [65, 35] width 119 height 8
copy strong "JGOK"
click at [545, 302] on textarea at bounding box center [615, 301] width 163 height 16
paste textarea "1Z5A15806895642069"
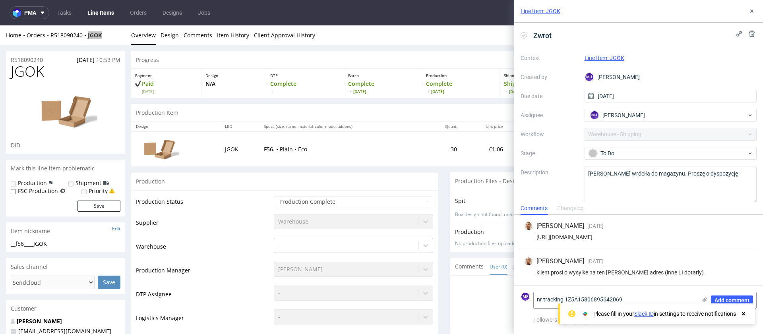
type textarea "nr tracking 1Z5A15806895642069"
click at [743, 317] on icon at bounding box center [743, 314] width 7 height 6
click at [673, 303] on textarea "nr tracking 1Z5A15806895642069" at bounding box center [615, 301] width 163 height 16
click at [727, 302] on span "Add comment" at bounding box center [732, 301] width 35 height 6
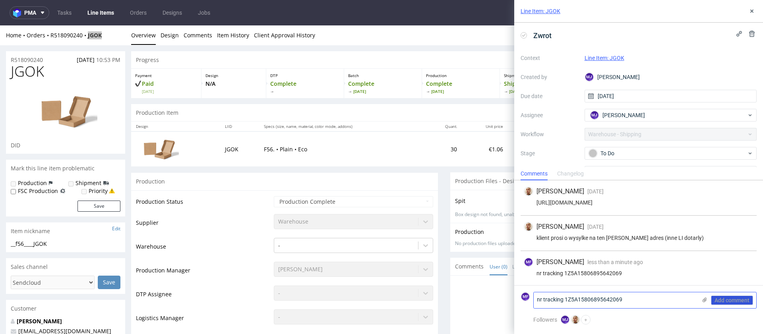
scroll to position [0, 0]
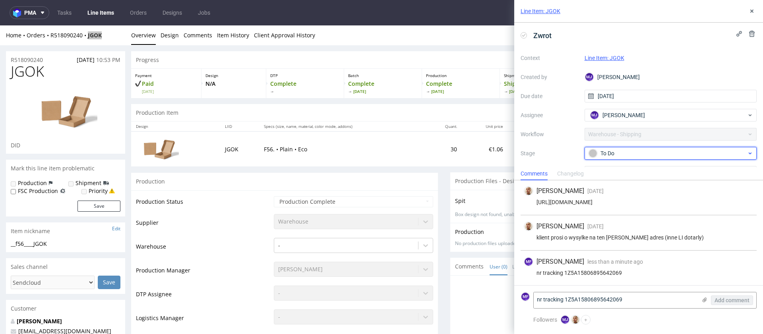
click at [621, 151] on div "To Do" at bounding box center [668, 153] width 158 height 9
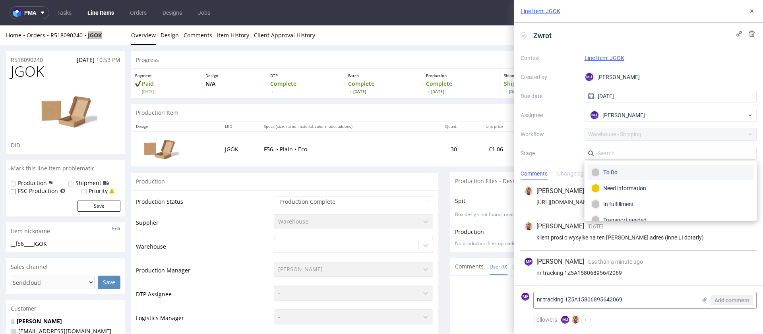
scroll to position [42, 0]
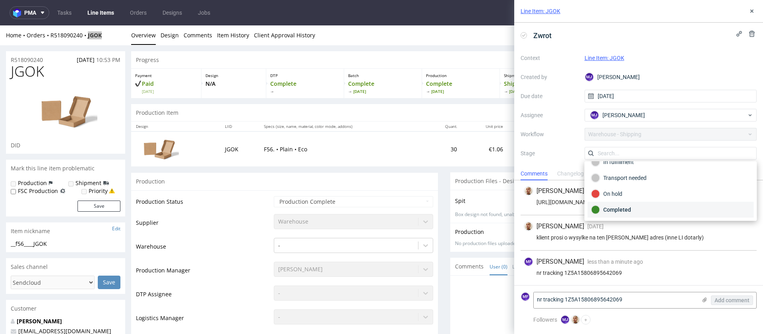
click at [636, 207] on div "Completed" at bounding box center [671, 210] width 159 height 9
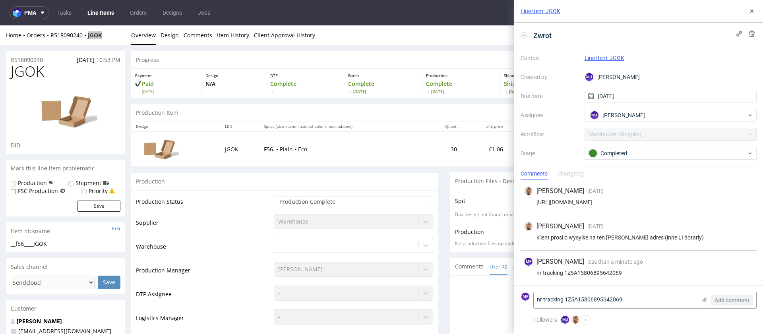
click at [755, 17] on div "Line Item: JGOK" at bounding box center [638, 11] width 249 height 23
click at [754, 15] on button at bounding box center [752, 11] width 10 height 10
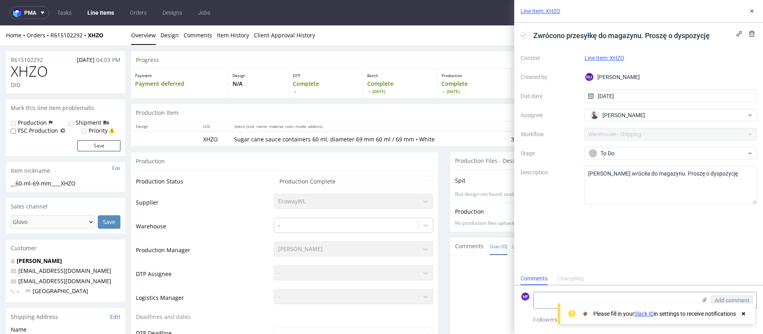
click at [601, 58] on link "Line Item: XHZO" at bounding box center [605, 58] width 40 height 6
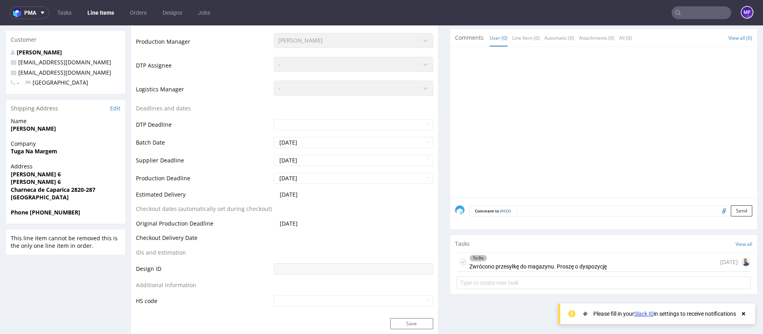
scroll to position [219, 0]
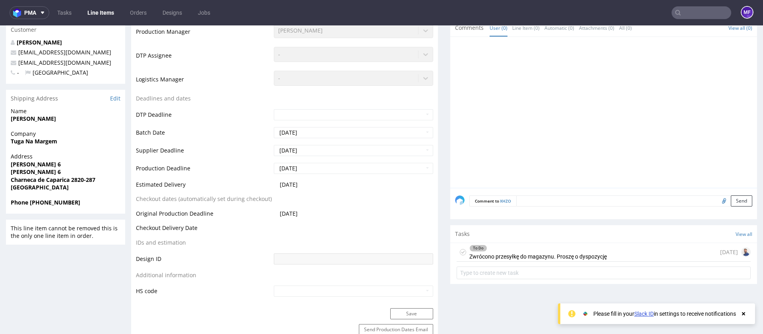
click at [507, 253] on div "To Do Zwrócono przesyłkę do magazynu. Proszę o dyspozycję" at bounding box center [538, 252] width 138 height 18
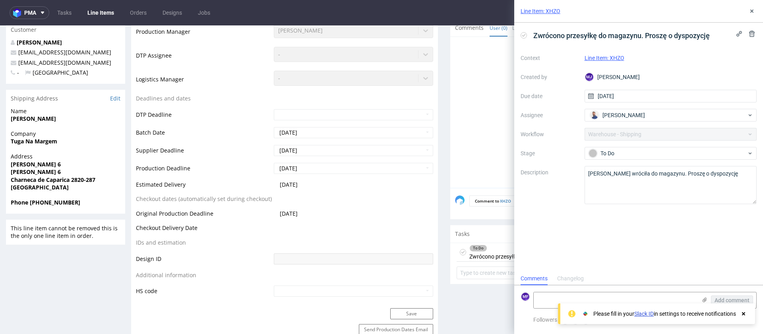
scroll to position [6, 0]
click at [540, 295] on textarea at bounding box center [615, 301] width 163 height 16
click at [667, 295] on textarea "Czy informacja została wysłana do klienta?" at bounding box center [615, 301] width 163 height 16
type textarea "Czy informacja została wysłana do klienta?"
click at [742, 315] on icon at bounding box center [743, 314] width 7 height 6
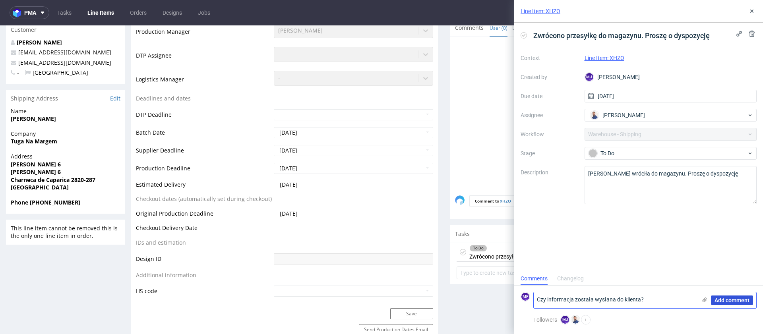
click at [737, 304] on button "Add comment" at bounding box center [732, 301] width 42 height 10
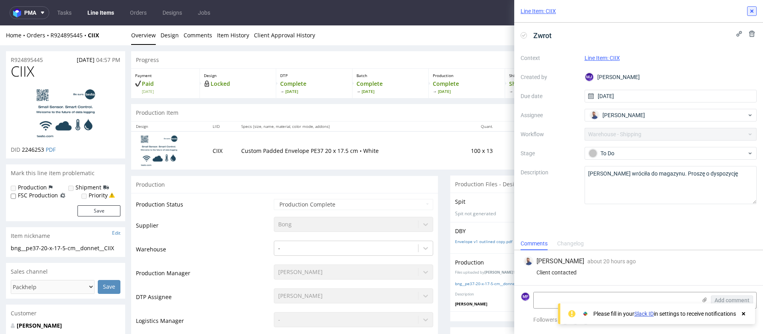
click at [751, 14] on button at bounding box center [752, 11] width 10 height 10
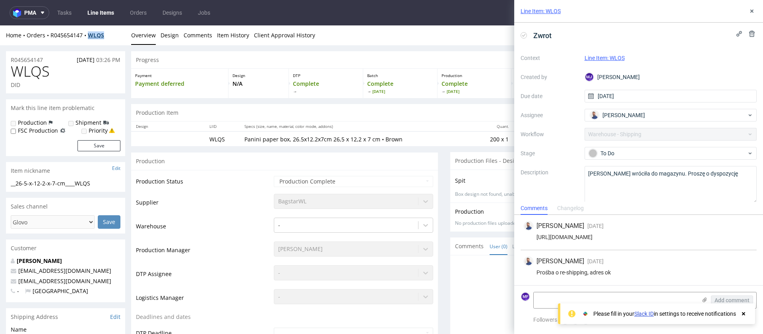
drag, startPoint x: 107, startPoint y: 38, endPoint x: 90, endPoint y: 38, distance: 16.7
click at [90, 38] on div "Home Orders R045654147 WLQS" at bounding box center [65, 35] width 119 height 8
click at [545, 304] on textarea at bounding box center [615, 301] width 163 height 16
paste textarea "1Z5A15806897204341"
type textarea "nr tracking 1Z5A15806897204341"
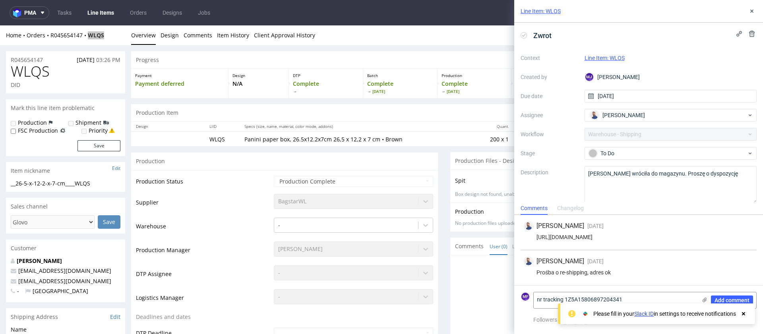
click at [747, 316] on icon at bounding box center [743, 314] width 7 height 6
click at [632, 301] on textarea "nr tracking 1Z5A15806897204341" at bounding box center [615, 301] width 163 height 16
click at [729, 299] on span "Add comment" at bounding box center [732, 301] width 35 height 6
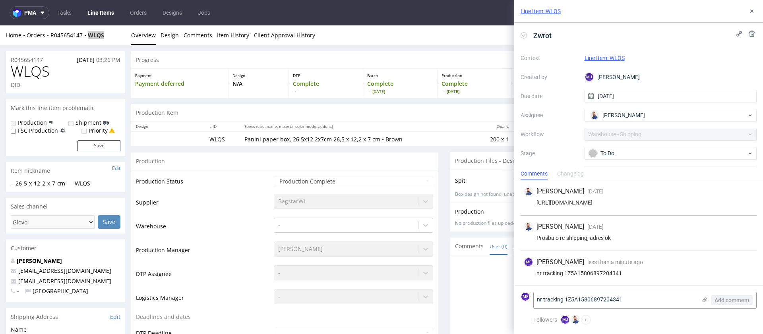
scroll to position [7, 0]
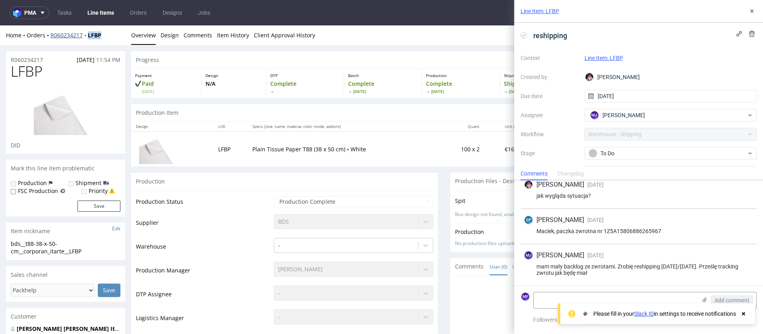
drag, startPoint x: 103, startPoint y: 36, endPoint x: 87, endPoint y: 36, distance: 15.9
click at [87, 36] on div "Home Orders R060234217 LFBP" at bounding box center [65, 35] width 119 height 8
click at [558, 299] on textarea at bounding box center [615, 301] width 163 height 16
paste textarea "1Z5A15806894884514"
type textarea "Nr tracking 1Z5A15806894884514"
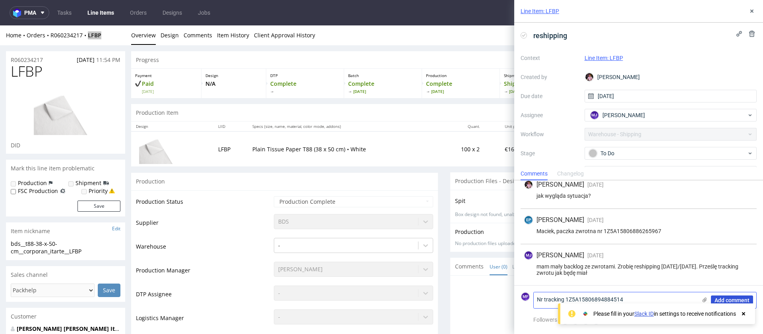
click at [724, 297] on button "Add comment" at bounding box center [732, 301] width 42 height 10
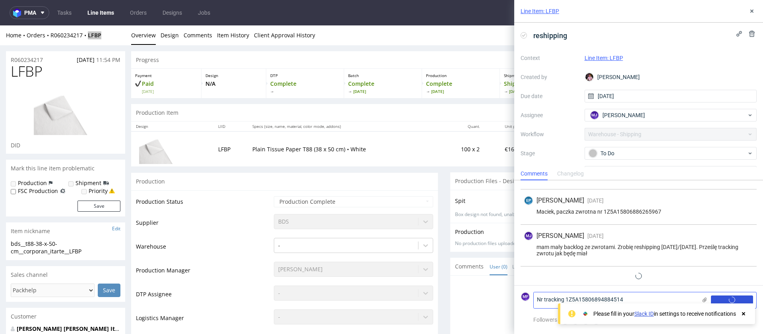
scroll to position [78, 0]
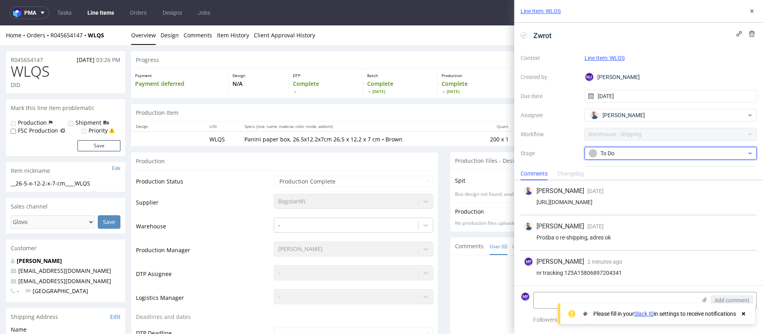
click at [628, 155] on div "To Do" at bounding box center [668, 153] width 158 height 9
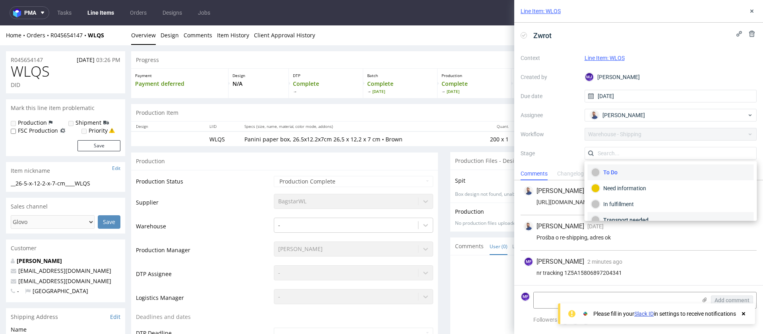
scroll to position [42, 0]
click at [628, 211] on div "Completed" at bounding box center [671, 210] width 159 height 9
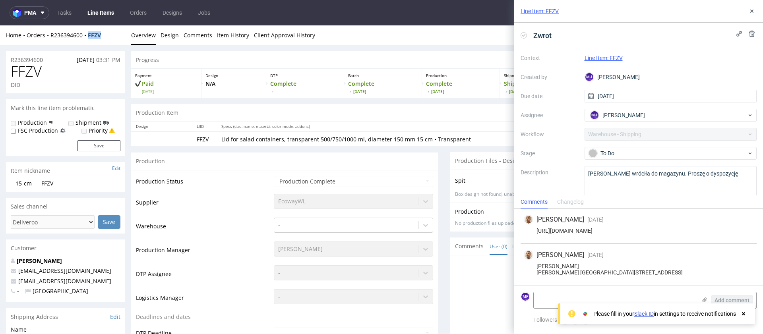
drag, startPoint x: 109, startPoint y: 39, endPoint x: 91, endPoint y: 38, distance: 17.9
click at [91, 38] on div "Home Orders R236394600 FFZV" at bounding box center [65, 35] width 119 height 8
copy strong "FFZV"
click at [543, 303] on textarea at bounding box center [615, 301] width 163 height 16
drag, startPoint x: 743, startPoint y: 316, endPoint x: 735, endPoint y: 317, distance: 8.8
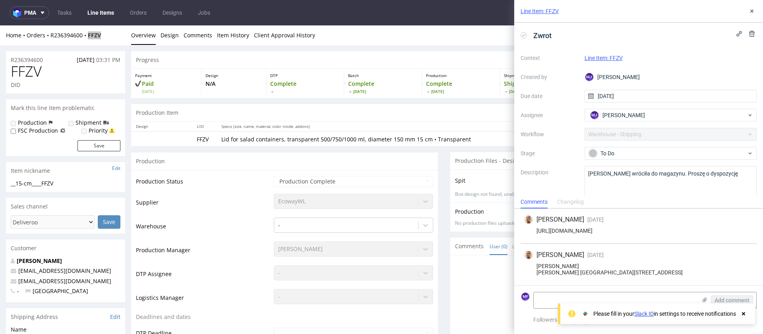
click at [743, 316] on icon at bounding box center [743, 314] width 7 height 6
click at [605, 306] on textarea at bounding box center [615, 301] width 163 height 16
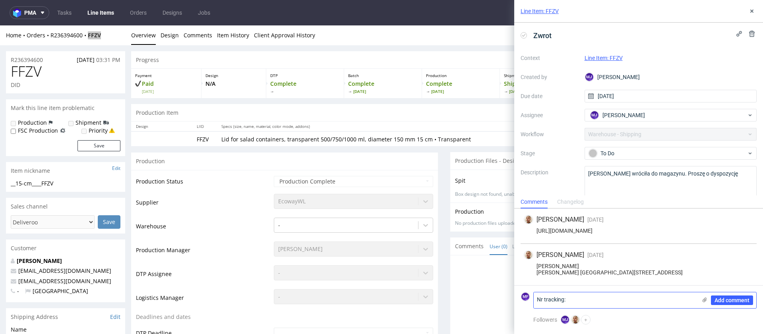
paste textarea "1Z5A15806891648525"
type textarea "Nr tracking: 1Z5A15806891648525"
click at [639, 297] on textarea "Nr tracking: 1Z5A15806891648525" at bounding box center [615, 301] width 163 height 16
click at [722, 303] on span "Add comment" at bounding box center [732, 301] width 35 height 6
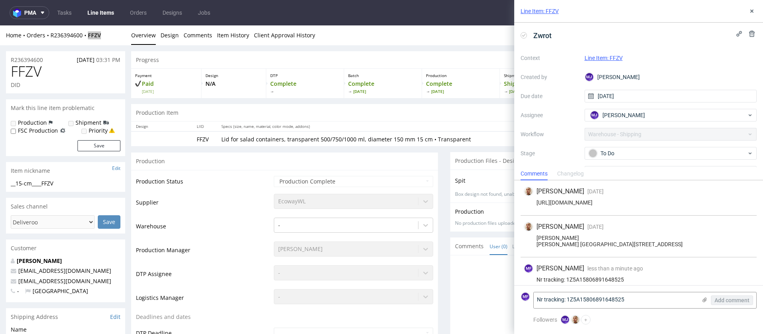
scroll to position [19, 0]
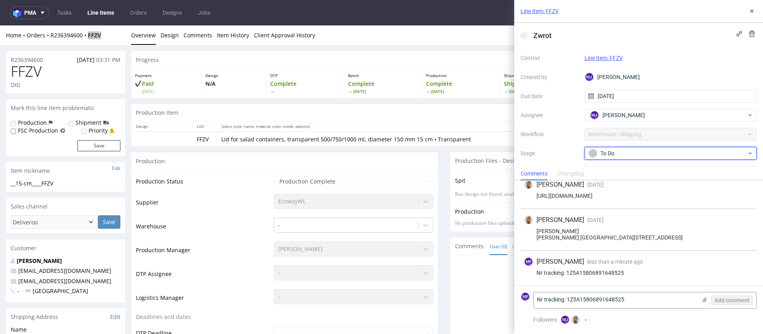
click at [642, 159] on div "To Do" at bounding box center [671, 153] width 173 height 13
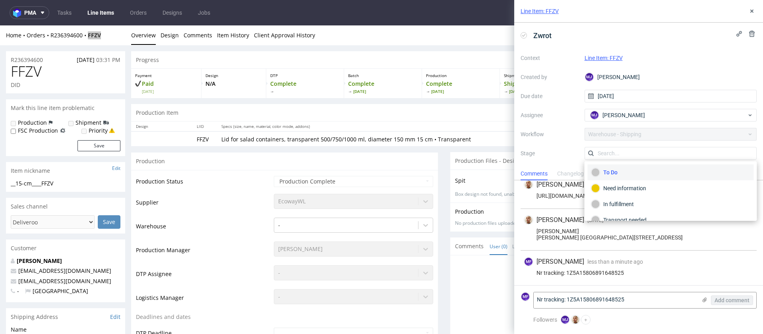
scroll to position [42, 0]
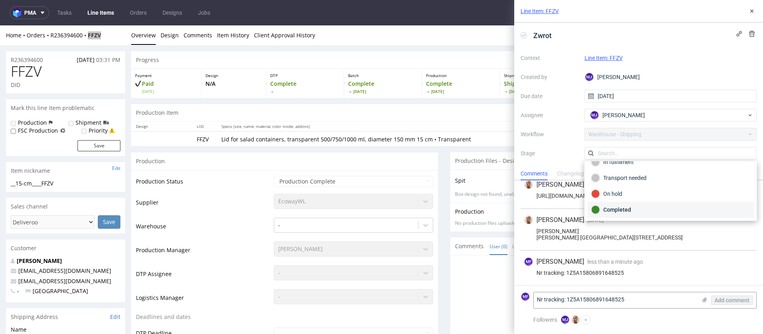
click at [621, 210] on div "Completed" at bounding box center [671, 210] width 159 height 9
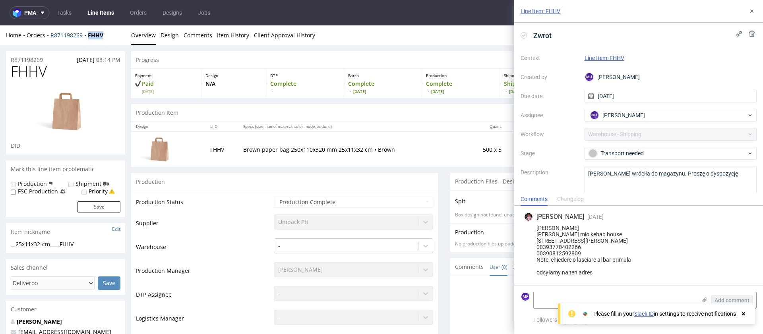
drag, startPoint x: 106, startPoint y: 36, endPoint x: 86, endPoint y: 35, distance: 19.5
click at [86, 35] on div "Home Orders R871198269 FHHV" at bounding box center [65, 35] width 119 height 8
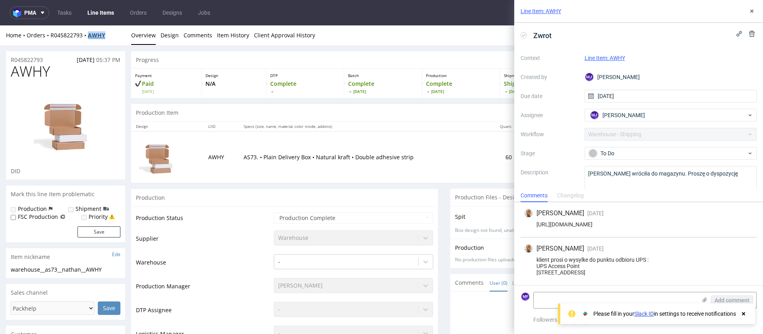
drag, startPoint x: 103, startPoint y: 36, endPoint x: 90, endPoint y: 37, distance: 13.6
click at [90, 37] on div "Home Orders R045822793 AWHY" at bounding box center [65, 35] width 119 height 8
copy strong "AWHY"
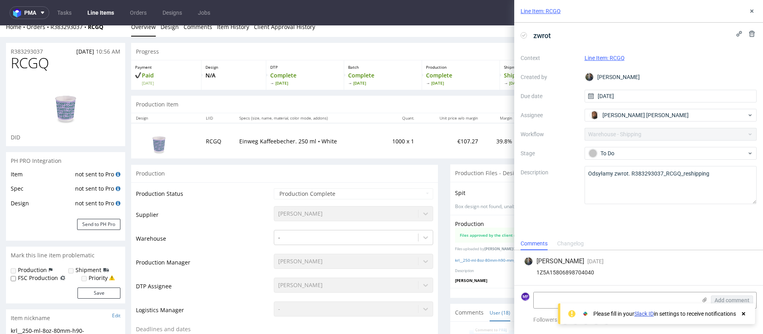
scroll to position [10, 0]
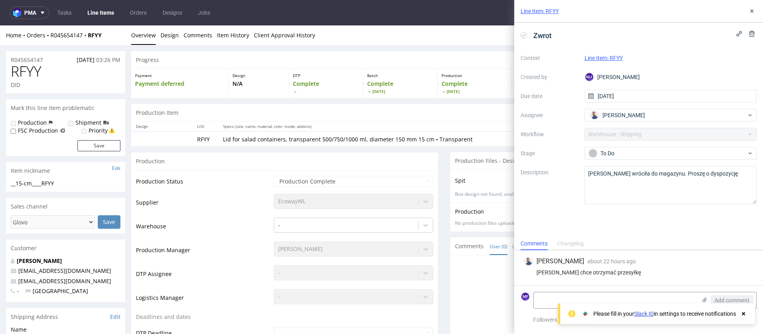
drag, startPoint x: 108, startPoint y: 40, endPoint x: 92, endPoint y: 36, distance: 16.8
click at [92, 36] on div "Home Orders R045654147 RFYY Overview Design Comments Item History Client Approv…" at bounding box center [381, 35] width 763 height 20
click at [107, 39] on div "Home Orders R045654147 RFYY" at bounding box center [65, 35] width 119 height 8
drag, startPoint x: 106, startPoint y: 37, endPoint x: 90, endPoint y: 36, distance: 15.9
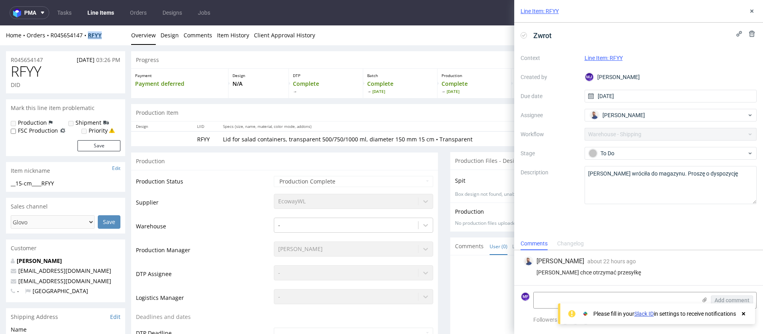
click at [91, 36] on div "Home Orders R045654147 RFYY" at bounding box center [65, 35] width 119 height 8
copy strong "RFYY"
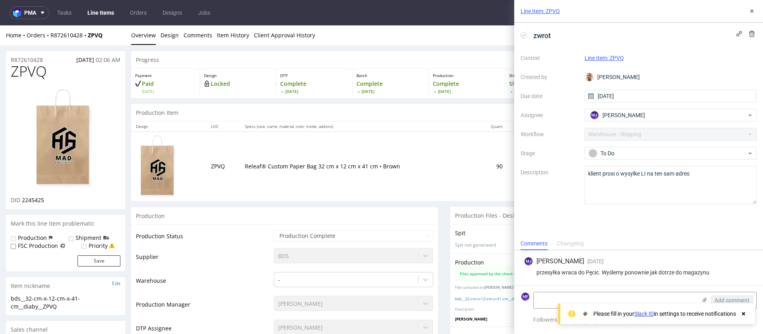
scroll to position [2, 0]
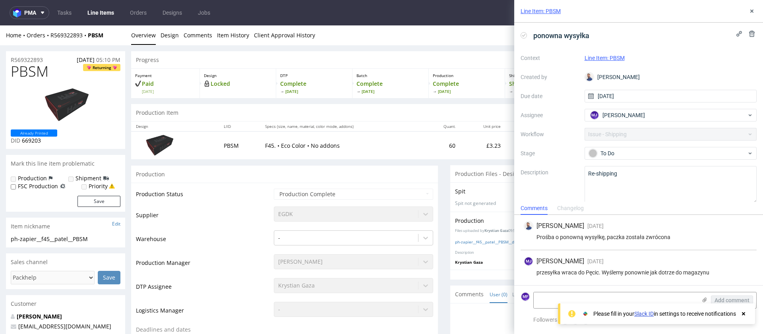
click at [742, 312] on use at bounding box center [743, 313] width 3 height 3
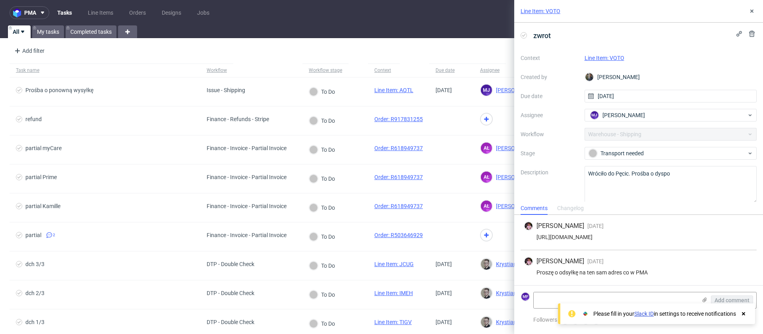
click at [606, 60] on link "Line Item: VQTO" at bounding box center [605, 58] width 40 height 6
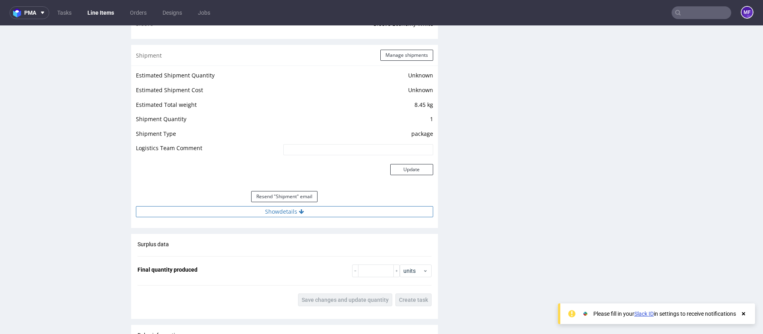
scroll to position [792, 0]
click at [304, 209] on button "Show details" at bounding box center [284, 209] width 297 height 11
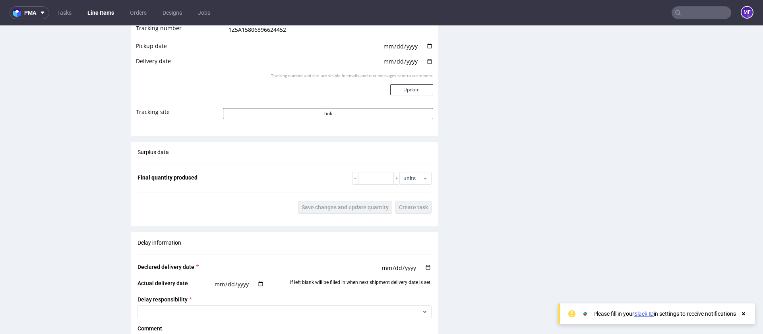
scroll to position [1028, 0]
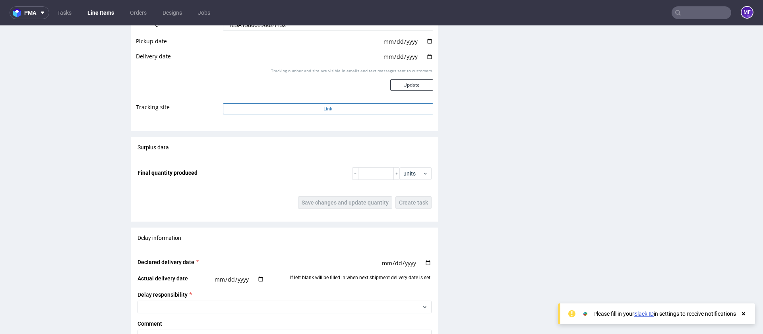
click at [313, 110] on button "Link" at bounding box center [328, 108] width 210 height 11
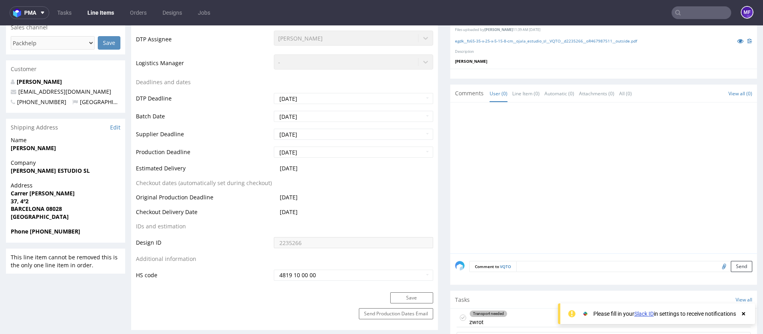
scroll to position [387, 0]
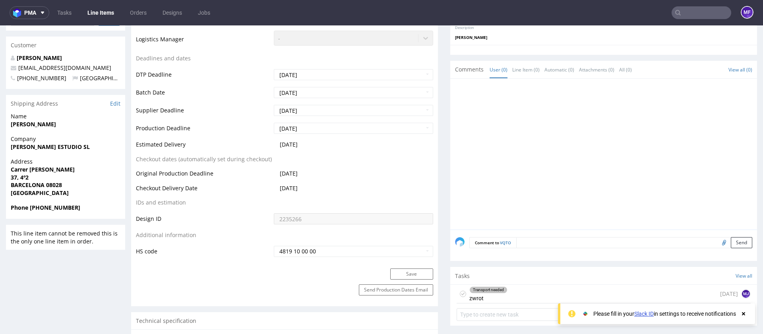
click at [520, 299] on div "Transport needed zwrot 29 days ago MJ" at bounding box center [604, 294] width 294 height 19
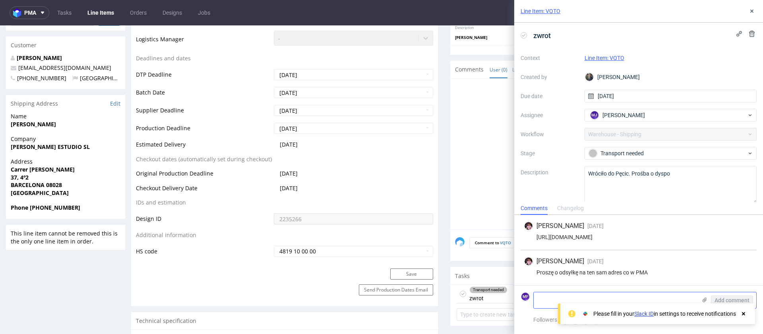
click at [537, 301] on textarea at bounding box center [615, 301] width 163 height 16
paste textarea "1Z5A15806897007555"
type textarea "Nr tracking: 1Z5A15806897007555"
click at [741, 314] on icon at bounding box center [743, 314] width 7 height 6
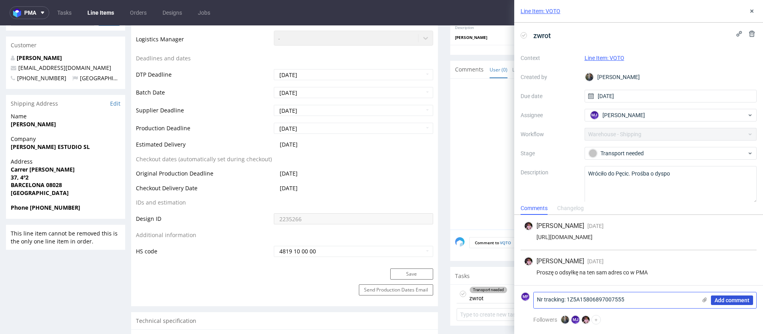
click at [728, 303] on span "Add comment" at bounding box center [732, 301] width 35 height 6
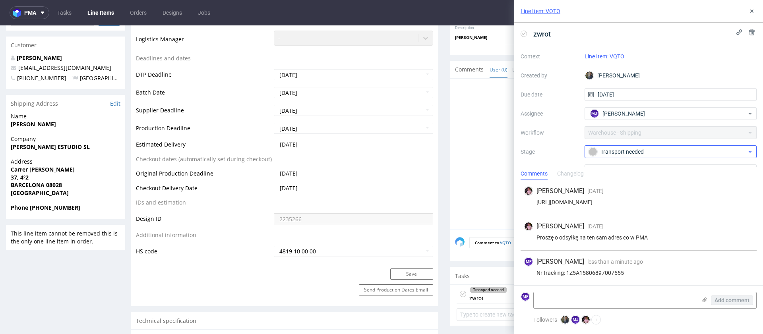
scroll to position [2, 0]
click at [646, 151] on div "Transport needed" at bounding box center [668, 151] width 158 height 9
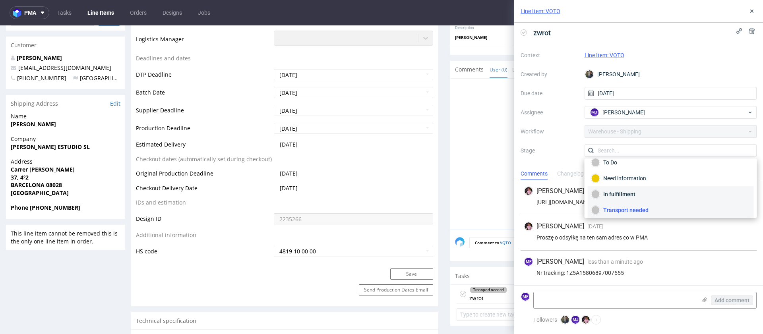
scroll to position [42, 0]
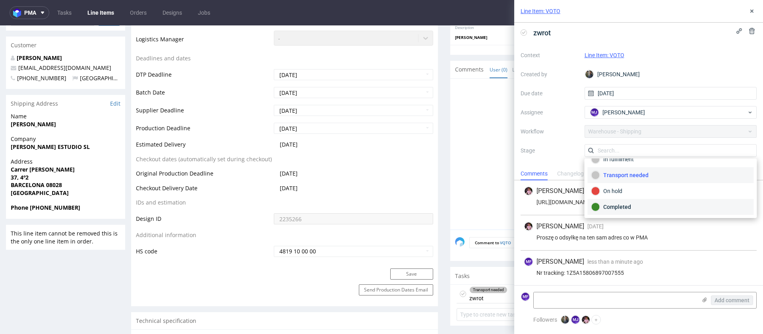
click at [645, 204] on div "Completed" at bounding box center [671, 207] width 159 height 9
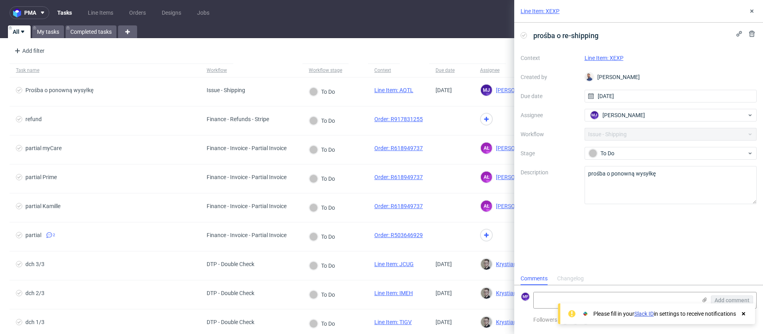
scroll to position [6, 0]
click at [568, 301] on textarea at bounding box center [615, 301] width 163 height 16
paste textarea "1Z5A15806897452458"
type textarea "Nr tracking: 1Z5A15806897452458"
click at [727, 299] on span "Add comment" at bounding box center [732, 301] width 35 height 6
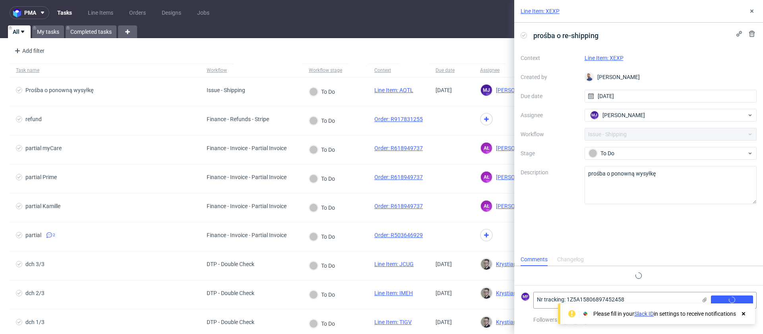
scroll to position [0, 0]
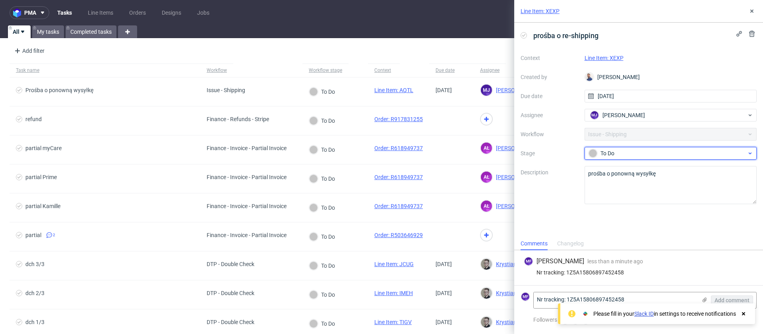
click at [634, 157] on div "To Do" at bounding box center [668, 153] width 158 height 9
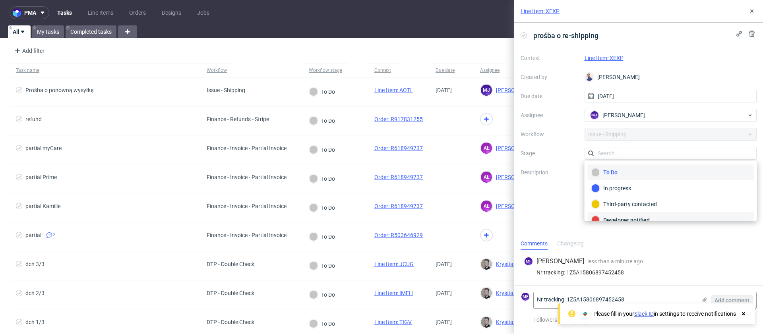
scroll to position [26, 0]
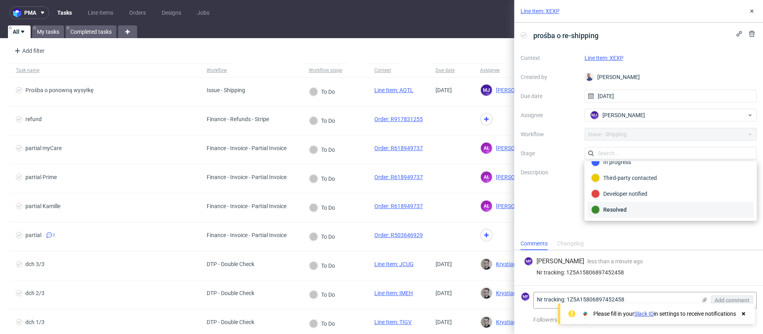
click at [623, 209] on div "Resolved" at bounding box center [671, 210] width 159 height 9
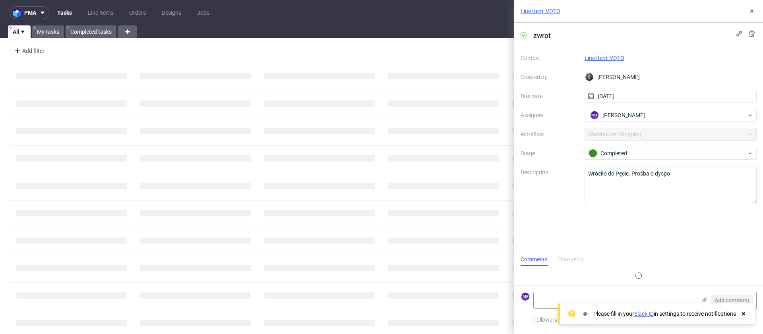
scroll to position [7, 0]
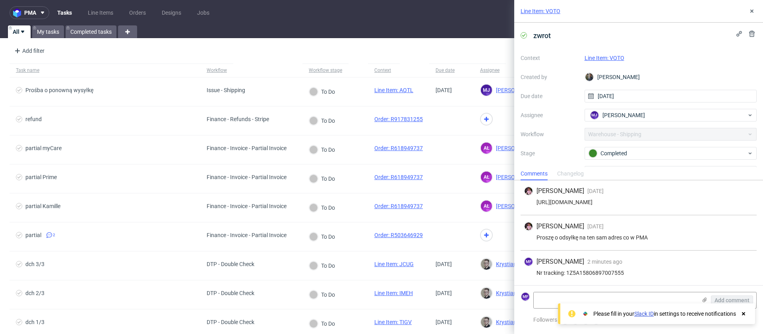
click at [597, 275] on div "Nr tracking: 1Z5A15806897007555" at bounding box center [639, 273] width 230 height 6
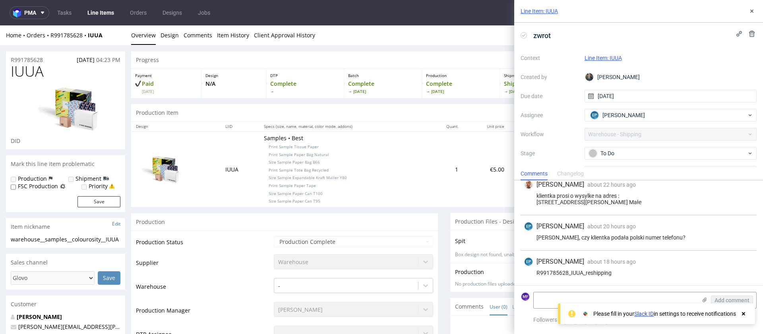
scroll to position [2, 0]
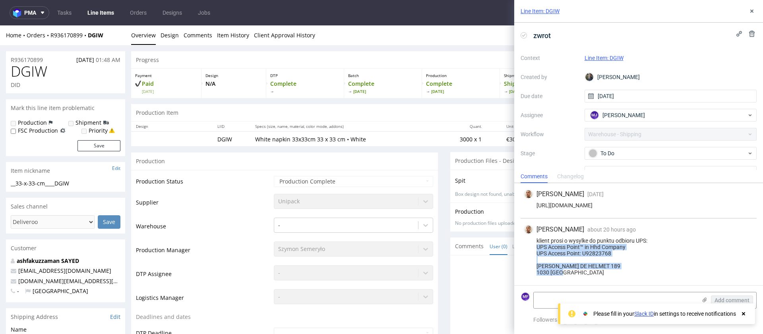
drag, startPoint x: 535, startPoint y: 261, endPoint x: 533, endPoint y: 249, distance: 12.5
click at [533, 249] on div "klient prosi o wysylke do punktu odbioru UPS: UPS Access Point™ in Hhd Company …" at bounding box center [639, 257] width 230 height 38
drag, startPoint x: 109, startPoint y: 39, endPoint x: 47, endPoint y: 37, distance: 62.4
click at [48, 37] on div "Home Orders R936170899 DGIW" at bounding box center [65, 35] width 119 height 8
copy div "R936170899 DGIW"
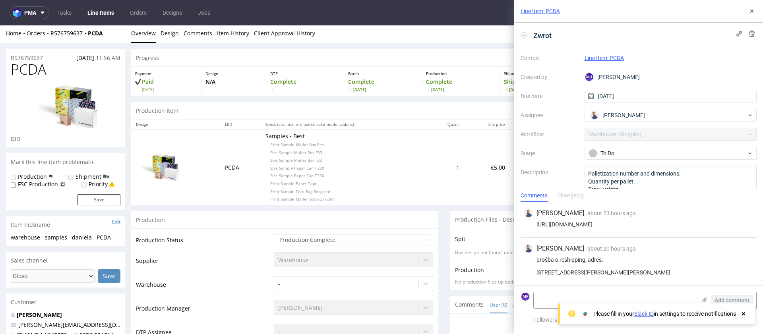
scroll to position [2, 0]
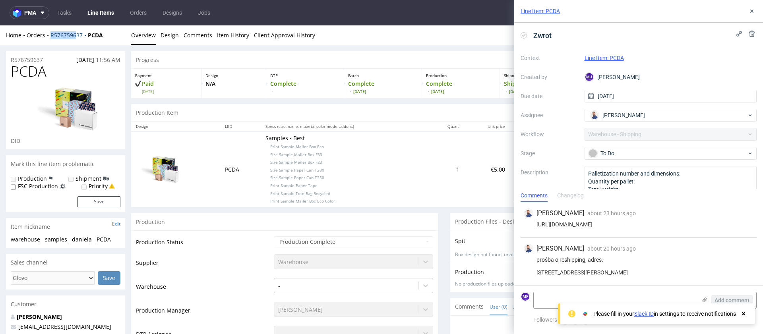
drag, startPoint x: 106, startPoint y: 37, endPoint x: 54, endPoint y: 38, distance: 51.3
click at [50, 37] on div "Home Orders R576759637 PCDA" at bounding box center [65, 35] width 119 height 8
click at [114, 39] on div "Home Orders R576759637 PCDA" at bounding box center [65, 35] width 119 height 8
drag, startPoint x: 110, startPoint y: 38, endPoint x: 51, endPoint y: 34, distance: 59.0
click at [51, 34] on div "Home Orders R576759637 PCDA" at bounding box center [65, 35] width 119 height 8
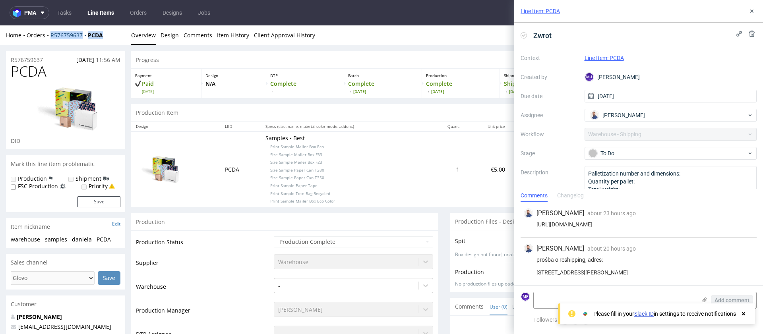
copy div "R576759637 PCDA"
click at [264, 57] on div "Progress" at bounding box center [444, 59] width 626 height 17
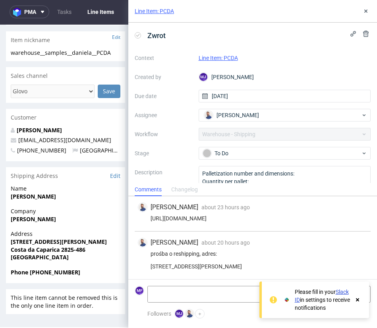
scroll to position [186, 0]
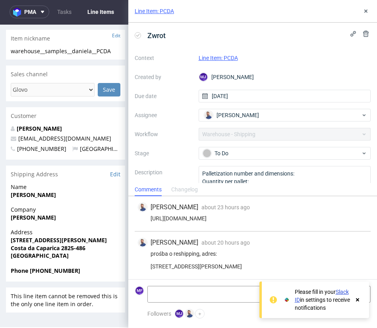
click at [29, 195] on strong "[PERSON_NAME]" at bounding box center [33, 195] width 45 height 8
copy strong "[PERSON_NAME]"
click at [28, 197] on strong "[PERSON_NAME]" at bounding box center [33, 195] width 45 height 8
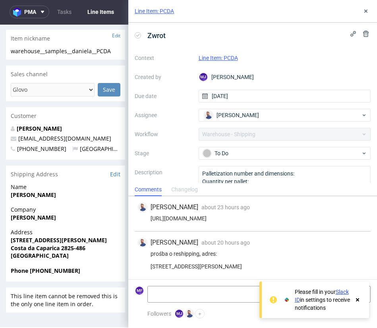
click at [31, 196] on strong "[PERSON_NAME]" at bounding box center [33, 195] width 45 height 8
copy strong "[PERSON_NAME]"
click at [39, 198] on strong "[PERSON_NAME]" at bounding box center [33, 195] width 45 height 8
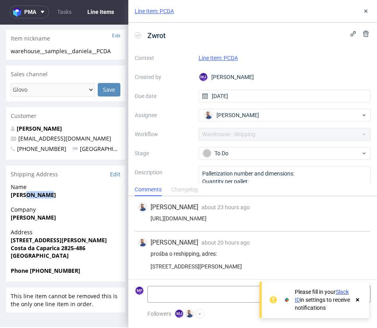
click at [39, 198] on strong "[PERSON_NAME]" at bounding box center [33, 195] width 45 height 8
copy strong "[PERSON_NAME]"
click at [41, 217] on strong "[PERSON_NAME]" at bounding box center [33, 218] width 45 height 8
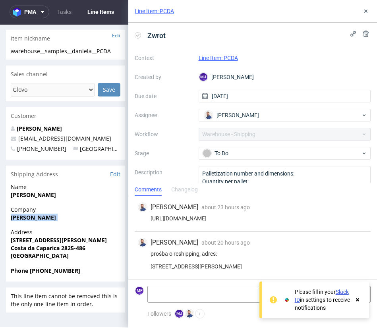
click at [41, 217] on strong "[PERSON_NAME]" at bounding box center [33, 218] width 45 height 8
copy strong "[PERSON_NAME]"
drag, startPoint x: 225, startPoint y: 267, endPoint x: 148, endPoint y: 265, distance: 77.1
click at [148, 265] on div "prośba o reshipping, adres: [STREET_ADDRESS][PERSON_NAME]" at bounding box center [253, 260] width 230 height 19
copy div "[STREET_ADDRESS][PERSON_NAME]"
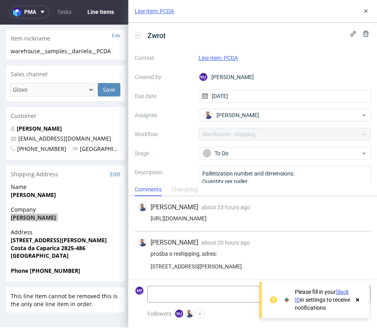
click at [297, 268] on div "prośba o reshipping, adres: [STREET_ADDRESS][PERSON_NAME]" at bounding box center [253, 260] width 230 height 19
drag, startPoint x: 297, startPoint y: 268, endPoint x: 255, endPoint y: 265, distance: 42.7
click at [255, 265] on div "prośba o reshipping, adres: [STREET_ADDRESS][PERSON_NAME]" at bounding box center [253, 260] width 230 height 19
copy div "Costa da Caparica"
drag, startPoint x: 234, startPoint y: 270, endPoint x: 231, endPoint y: 267, distance: 4.3
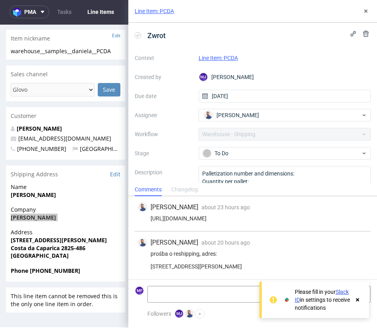
click at [231, 267] on div "prośba o reshipping, adres: [STREET_ADDRESS][PERSON_NAME]" at bounding box center [253, 260] width 230 height 19
click at [247, 267] on div "prośba o reshipping, adres: [STREET_ADDRESS][PERSON_NAME]" at bounding box center [253, 260] width 230 height 19
drag, startPoint x: 247, startPoint y: 267, endPoint x: 237, endPoint y: 266, distance: 9.9
click at [237, 266] on div "prośba o reshipping, adres: [STREET_ADDRESS][PERSON_NAME]" at bounding box center [253, 260] width 230 height 19
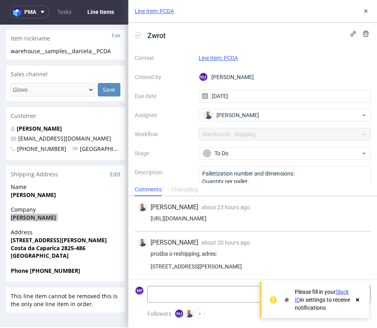
copy div "2825-486"
click at [78, 265] on div "Address [STREET_ADDRESS][PERSON_NAME]" at bounding box center [65, 248] width 119 height 38
click at [73, 272] on strong "Phone [PHONE_NUMBER]" at bounding box center [46, 271] width 70 height 8
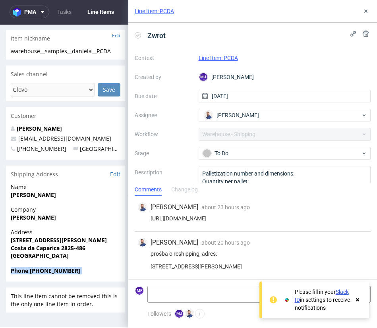
click at [75, 272] on span "Phone [PHONE_NUMBER]" at bounding box center [66, 271] width 110 height 8
drag, startPoint x: 74, startPoint y: 272, endPoint x: 54, endPoint y: 272, distance: 19.1
click at [53, 272] on strong "Phone [PHONE_NUMBER]" at bounding box center [46, 271] width 70 height 8
click at [54, 272] on strong "Phone [PHONE_NUMBER]" at bounding box center [46, 271] width 70 height 8
click at [71, 273] on strong "Phone [PHONE_NUMBER]" at bounding box center [46, 271] width 70 height 8
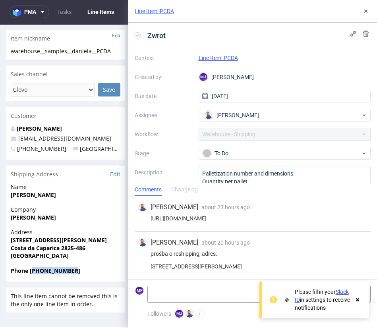
click at [71, 273] on strong "Phone [PHONE_NUMBER]" at bounding box center [46, 271] width 70 height 8
copy strong "351962424761"
drag, startPoint x: 79, startPoint y: 139, endPoint x: 19, endPoint y: 140, distance: 60.0
click at [19, 140] on p "[EMAIL_ADDRESS][DOMAIN_NAME]" at bounding box center [66, 139] width 110 height 8
copy link "[EMAIL_ADDRESS][DOMAIN_NAME]"
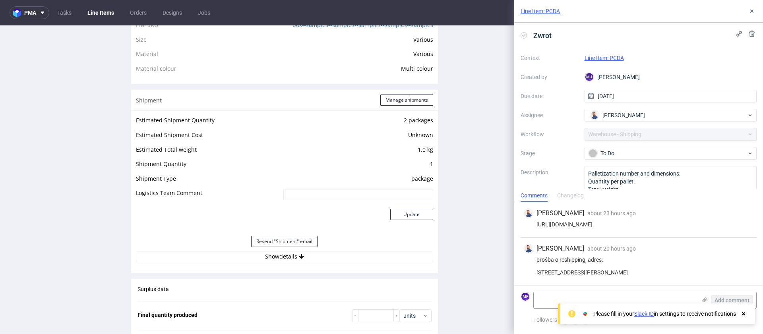
scroll to position [675, 0]
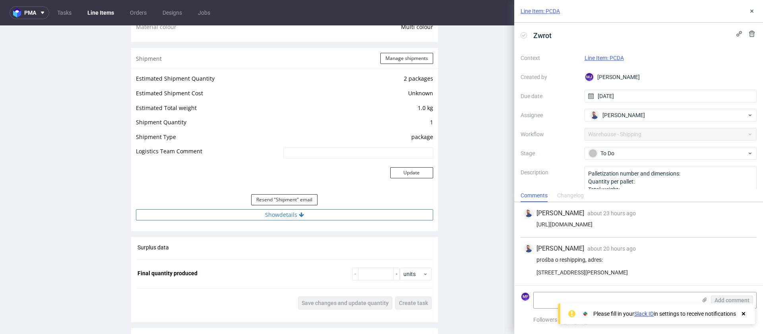
click at [272, 216] on button "Show details" at bounding box center [284, 214] width 297 height 11
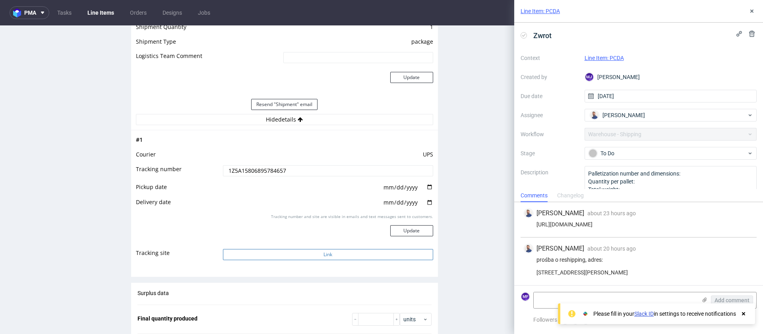
scroll to position [772, 0]
click at [292, 256] on button "Link" at bounding box center [328, 253] width 210 height 11
click at [267, 172] on input "1Z5A15806895784657" at bounding box center [328, 170] width 210 height 11
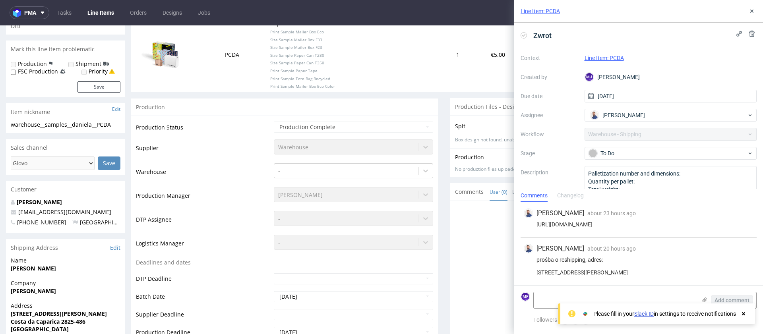
scroll to position [0, 0]
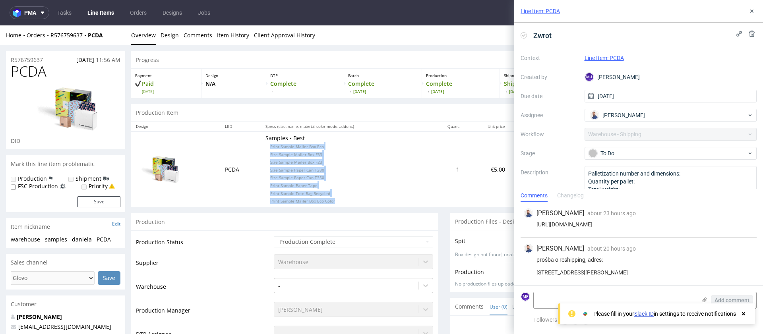
drag, startPoint x: 260, startPoint y: 149, endPoint x: 329, endPoint y: 203, distance: 87.4
click at [329, 203] on p "Samples • Best Print Sample Mailer Box Eco Size Sample Mailer Box F33 Size Samp…" at bounding box center [344, 169] width 157 height 70
click at [378, 172] on p "Samples • Best Print Sample Mailer Box Eco Size Sample Mailer Box F33 Size Samp…" at bounding box center [344, 169] width 157 height 70
click at [613, 299] on textarea at bounding box center [615, 301] width 163 height 16
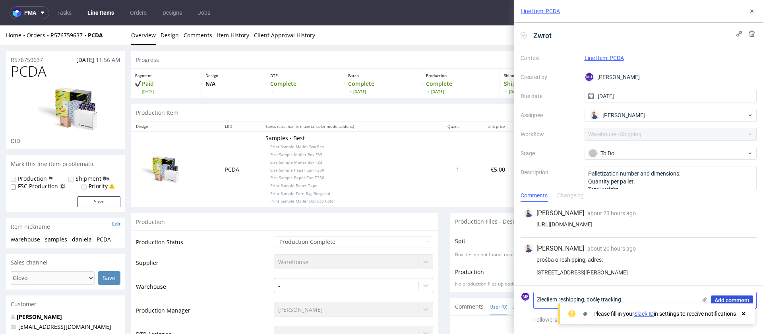
type textarea "Zleciłem reshipping, doślę tracking"
click at [721, 298] on span "Add comment" at bounding box center [732, 301] width 35 height 6
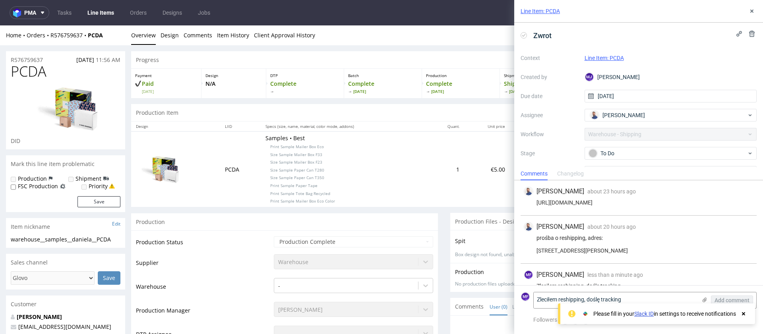
scroll to position [19, 0]
